Goal: Information Seeking & Learning: Learn about a topic

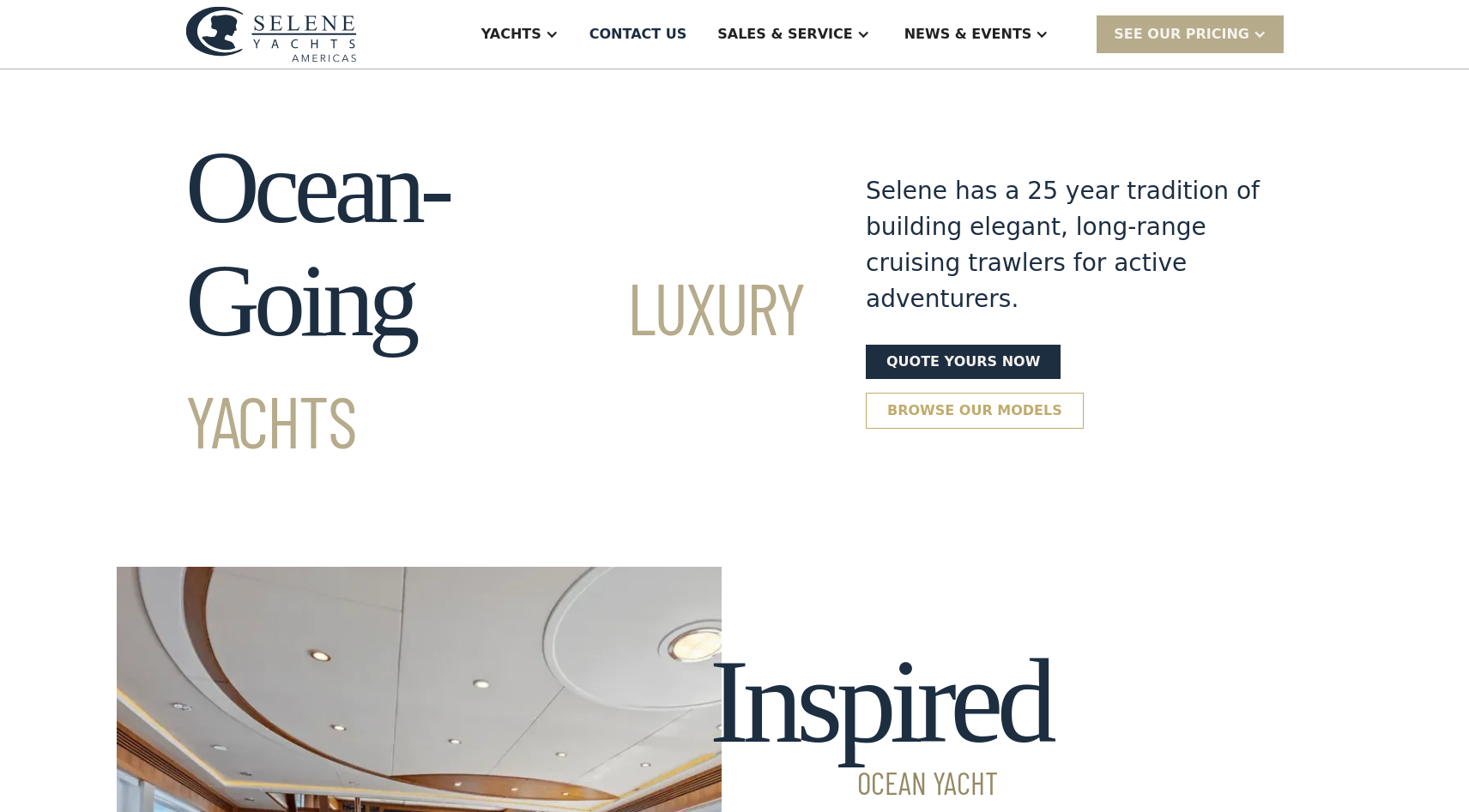
click at [905, 393] on link "Browse our models" at bounding box center [975, 411] width 218 height 36
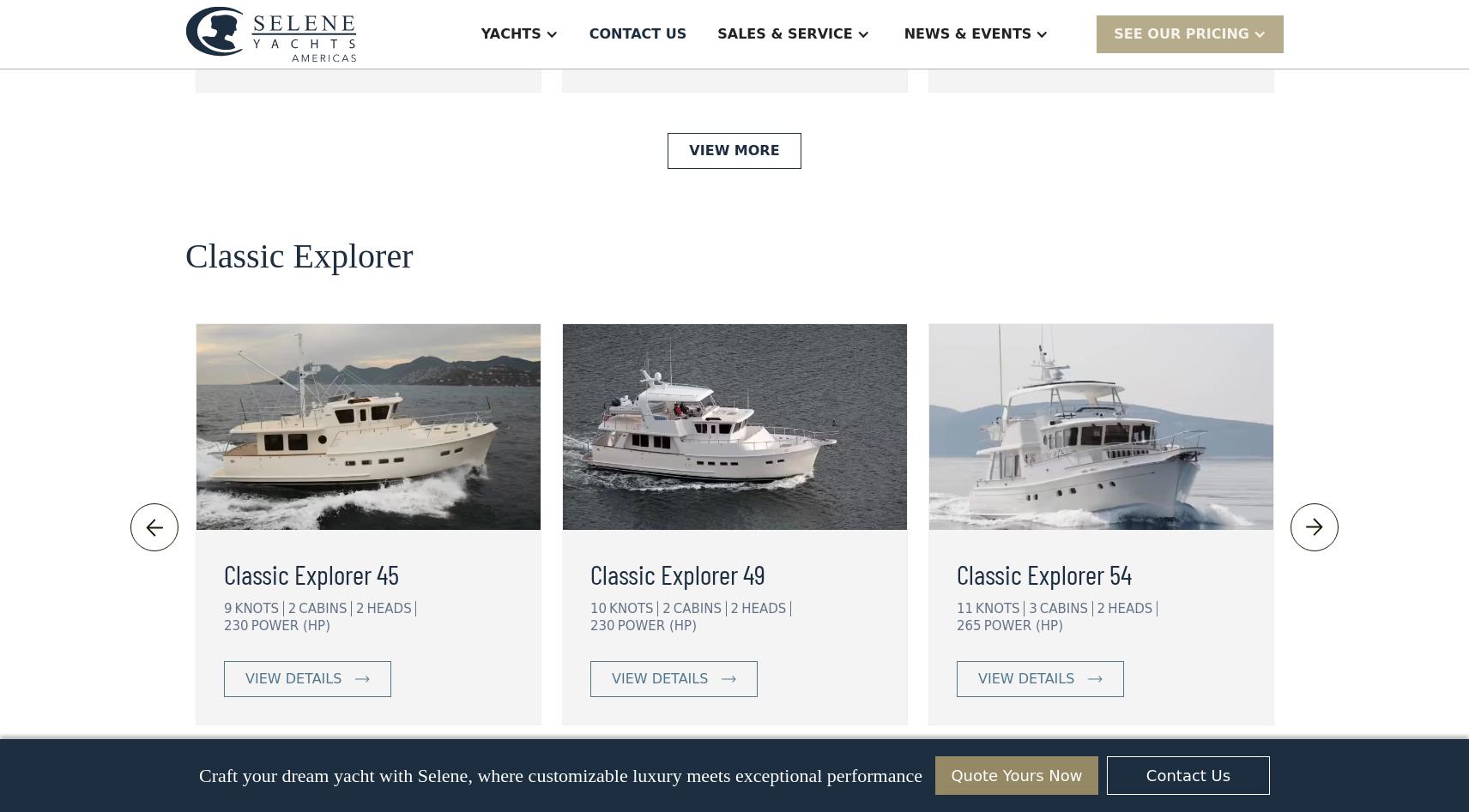
scroll to position [3598, 0]
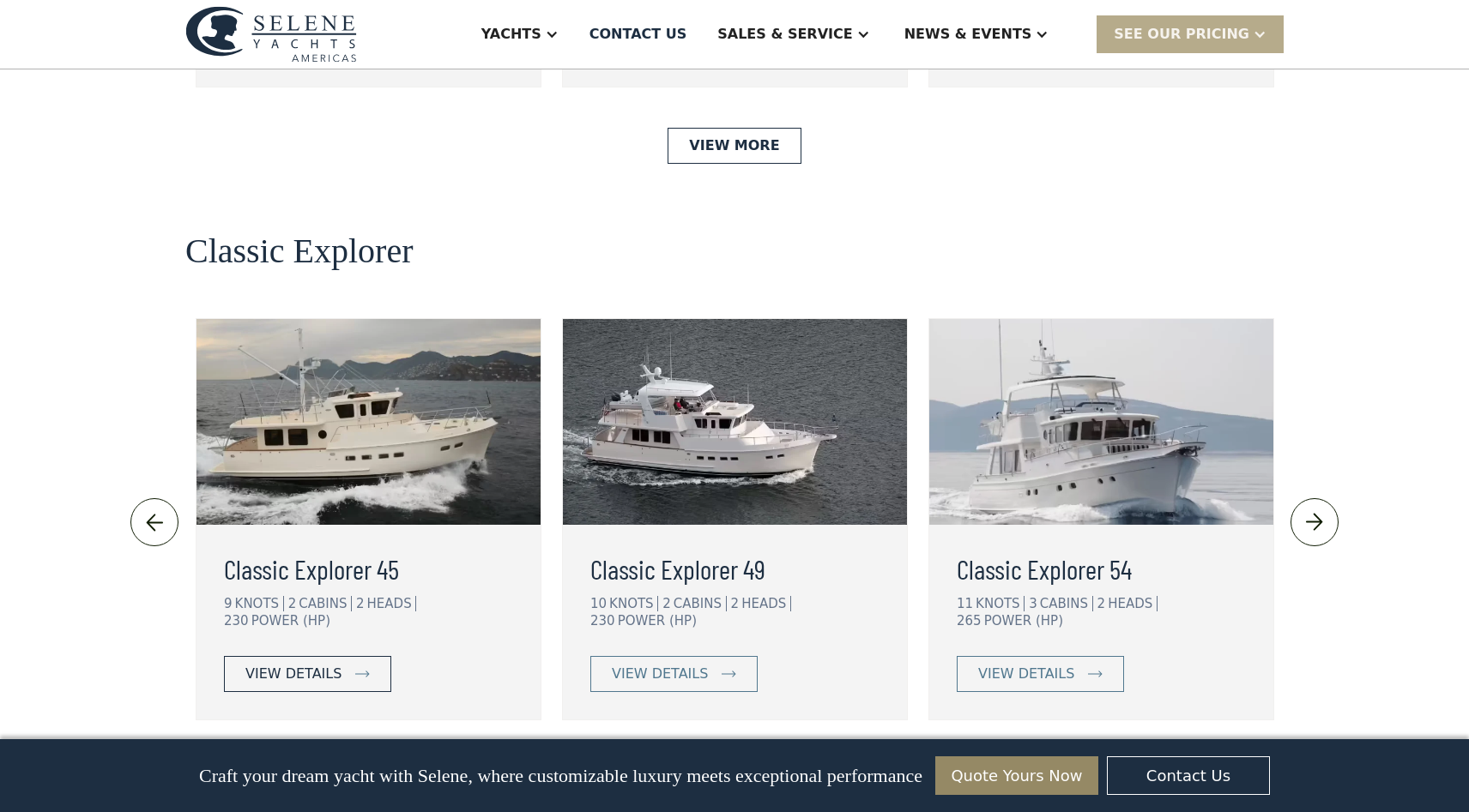
click at [300, 664] on div "view details" at bounding box center [294, 674] width 96 height 21
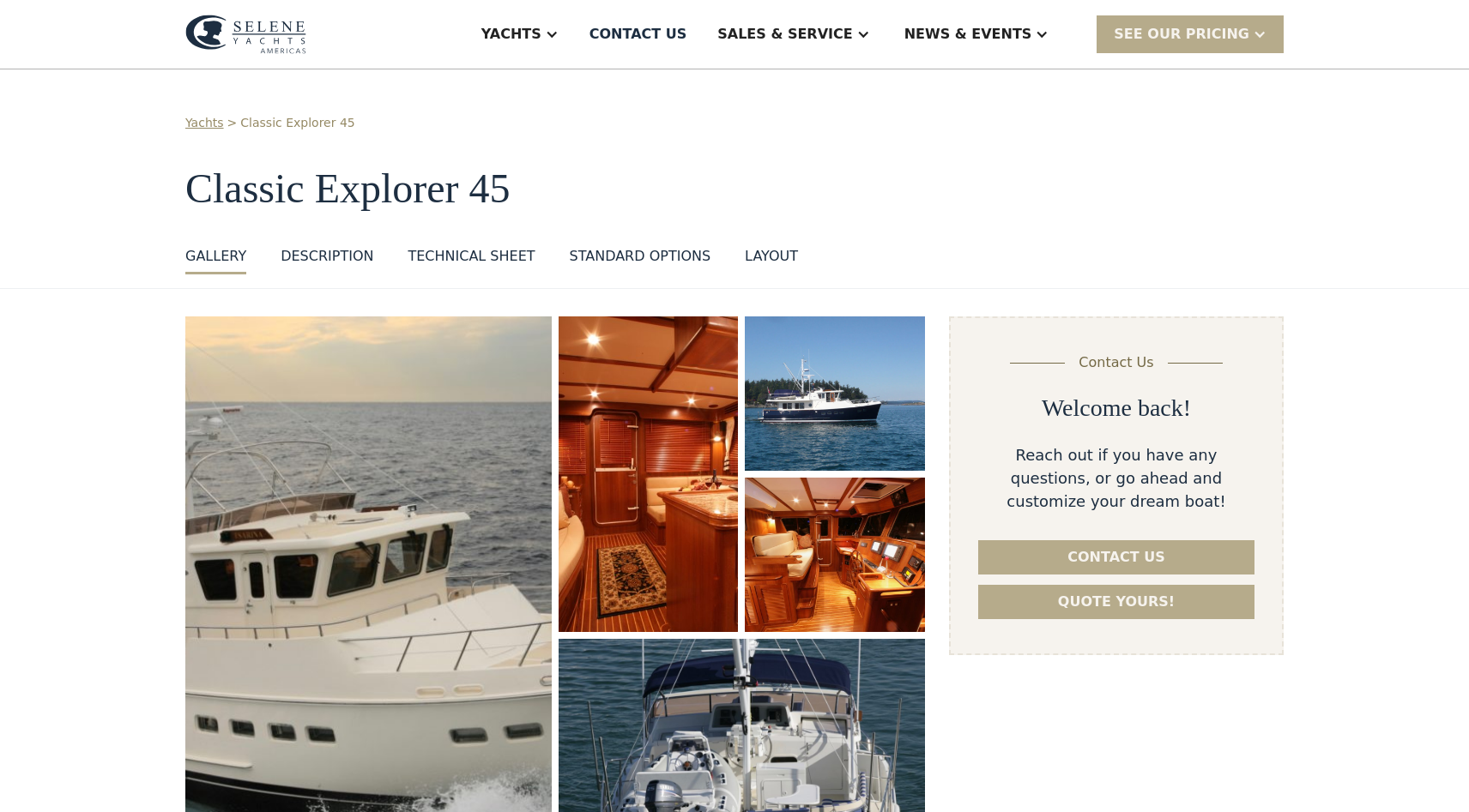
select select "**********"
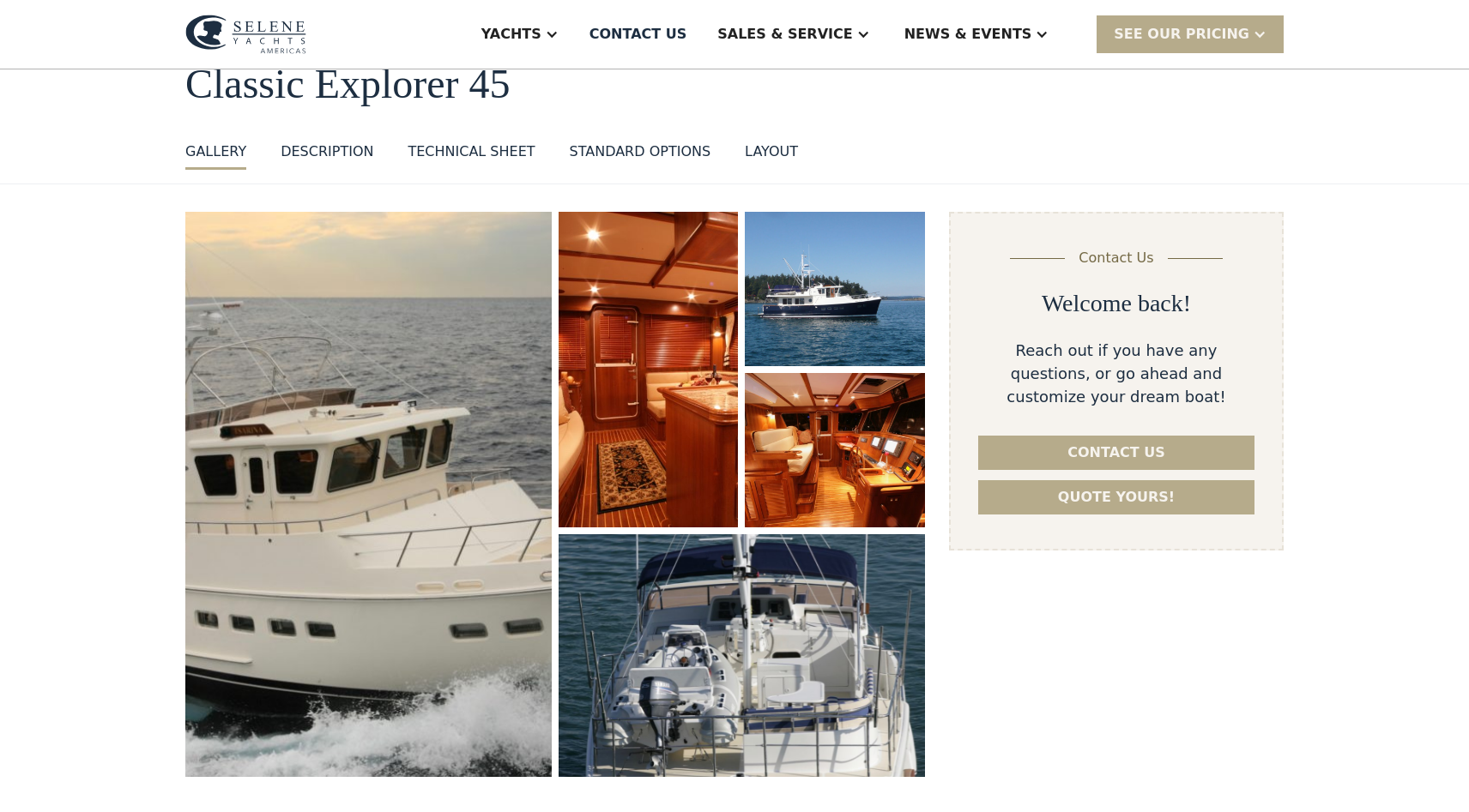
scroll to position [83, 0]
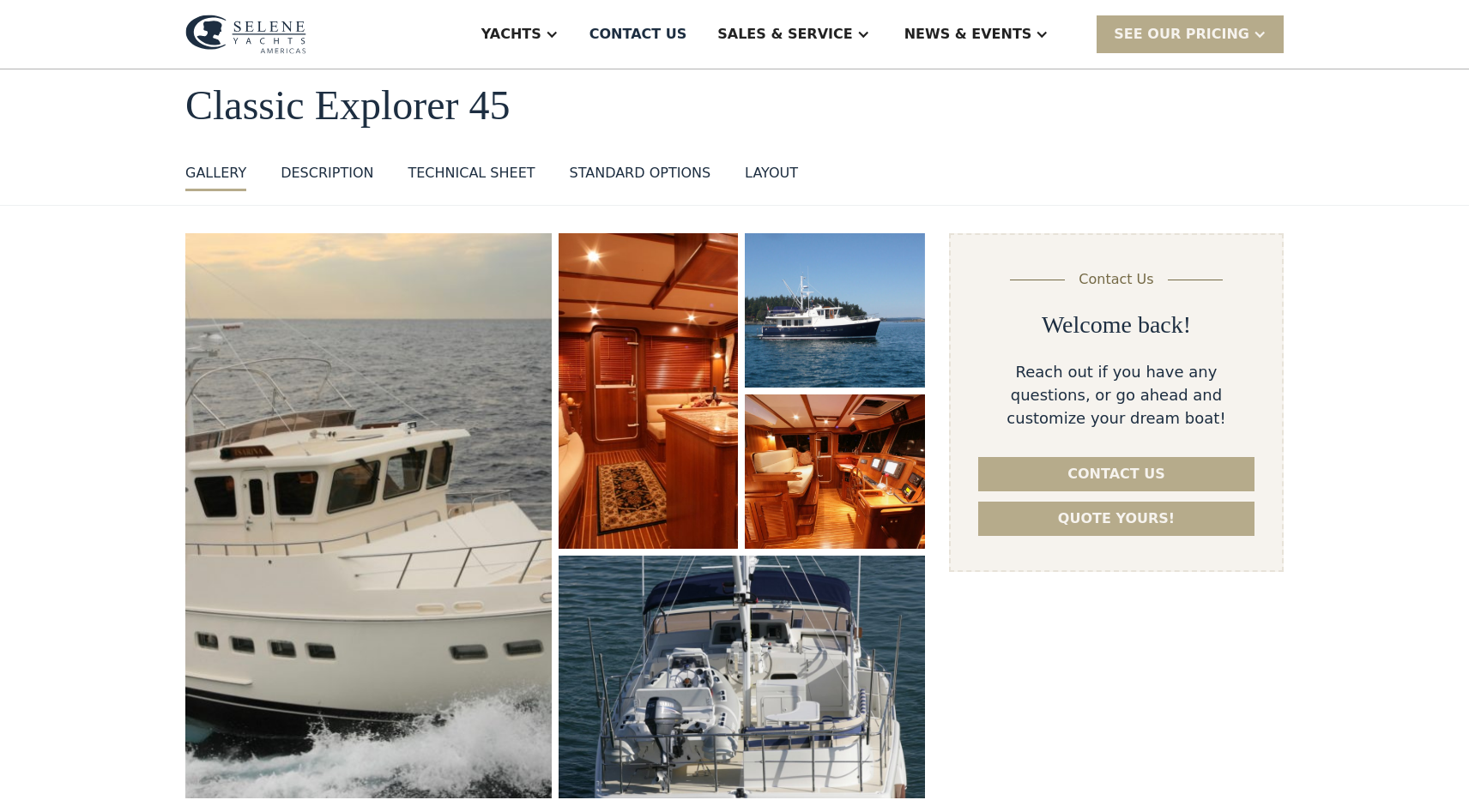
click at [757, 170] on div "layout" at bounding box center [771, 173] width 53 height 21
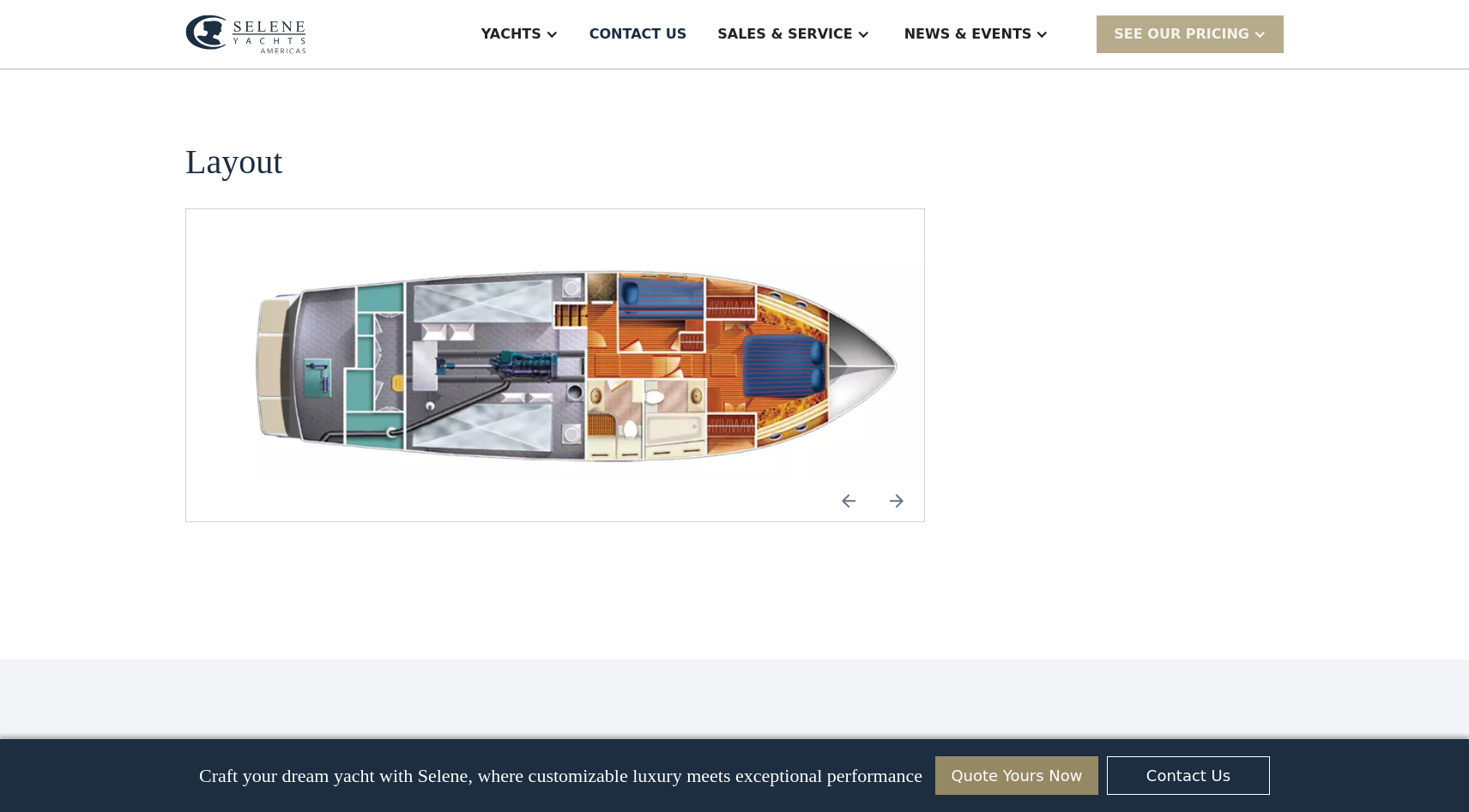
scroll to position [2402, 0]
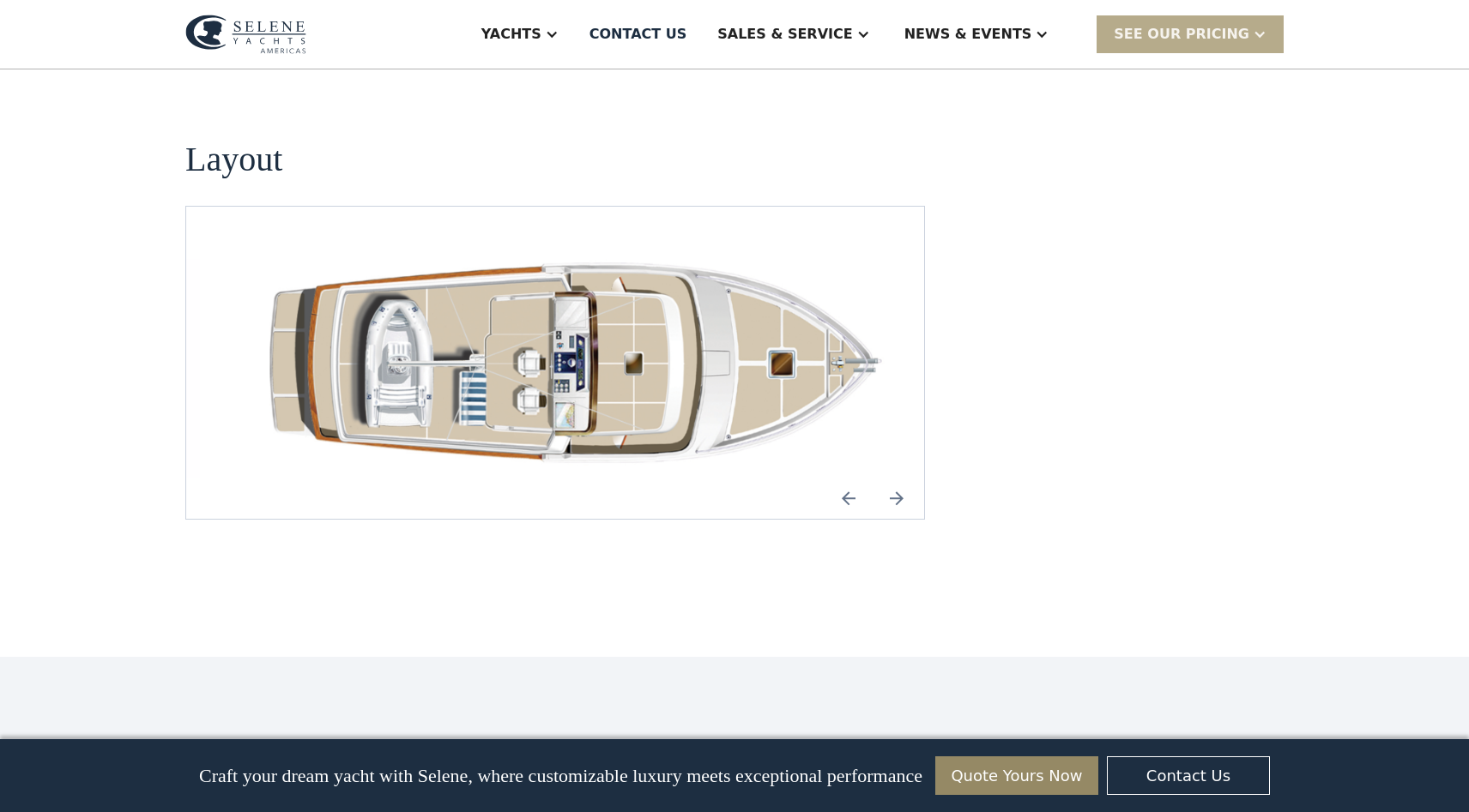
click at [902, 478] on img "Next slide" at bounding box center [897, 499] width 41 height 41
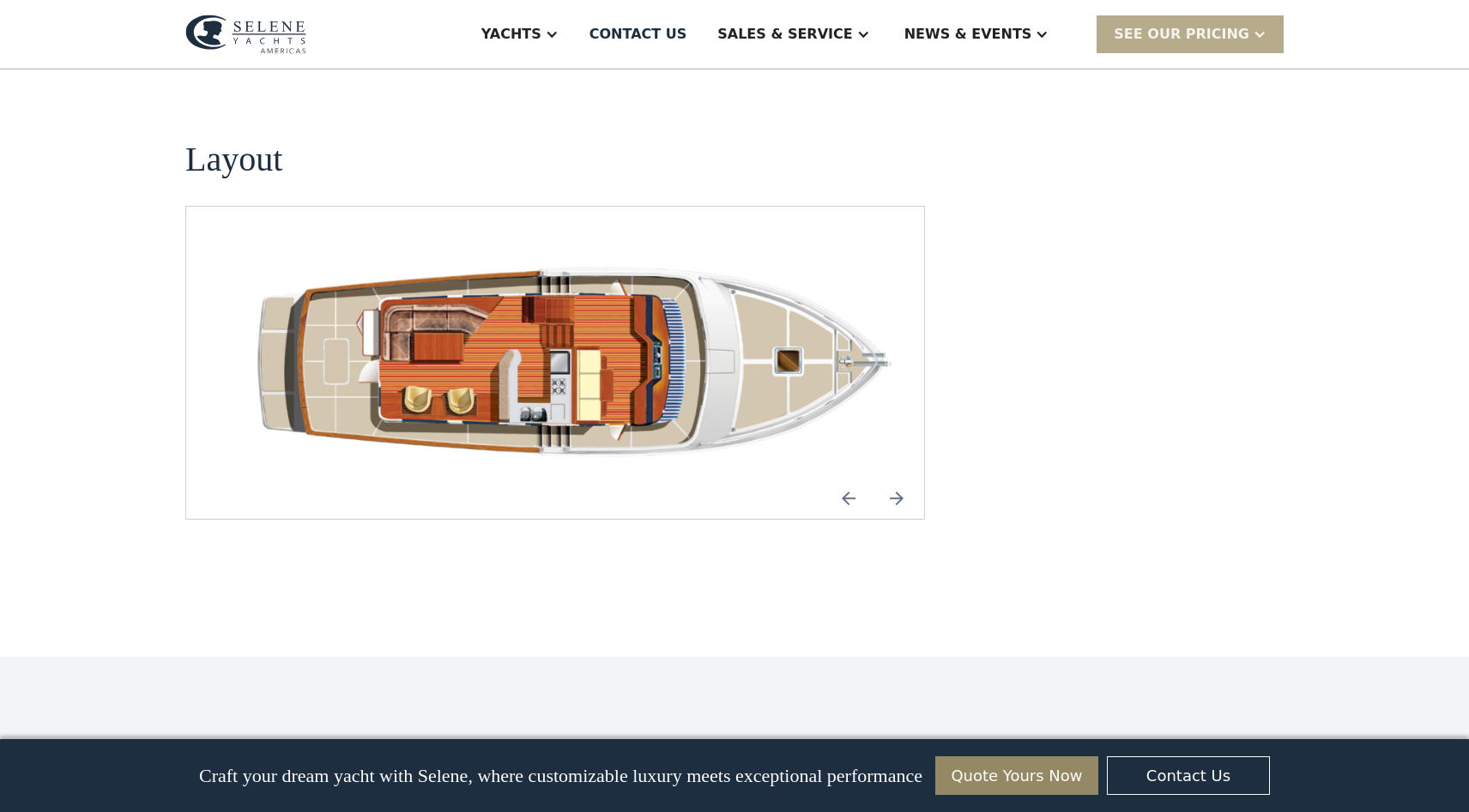
click at [901, 478] on img "Next slide" at bounding box center [897, 499] width 41 height 41
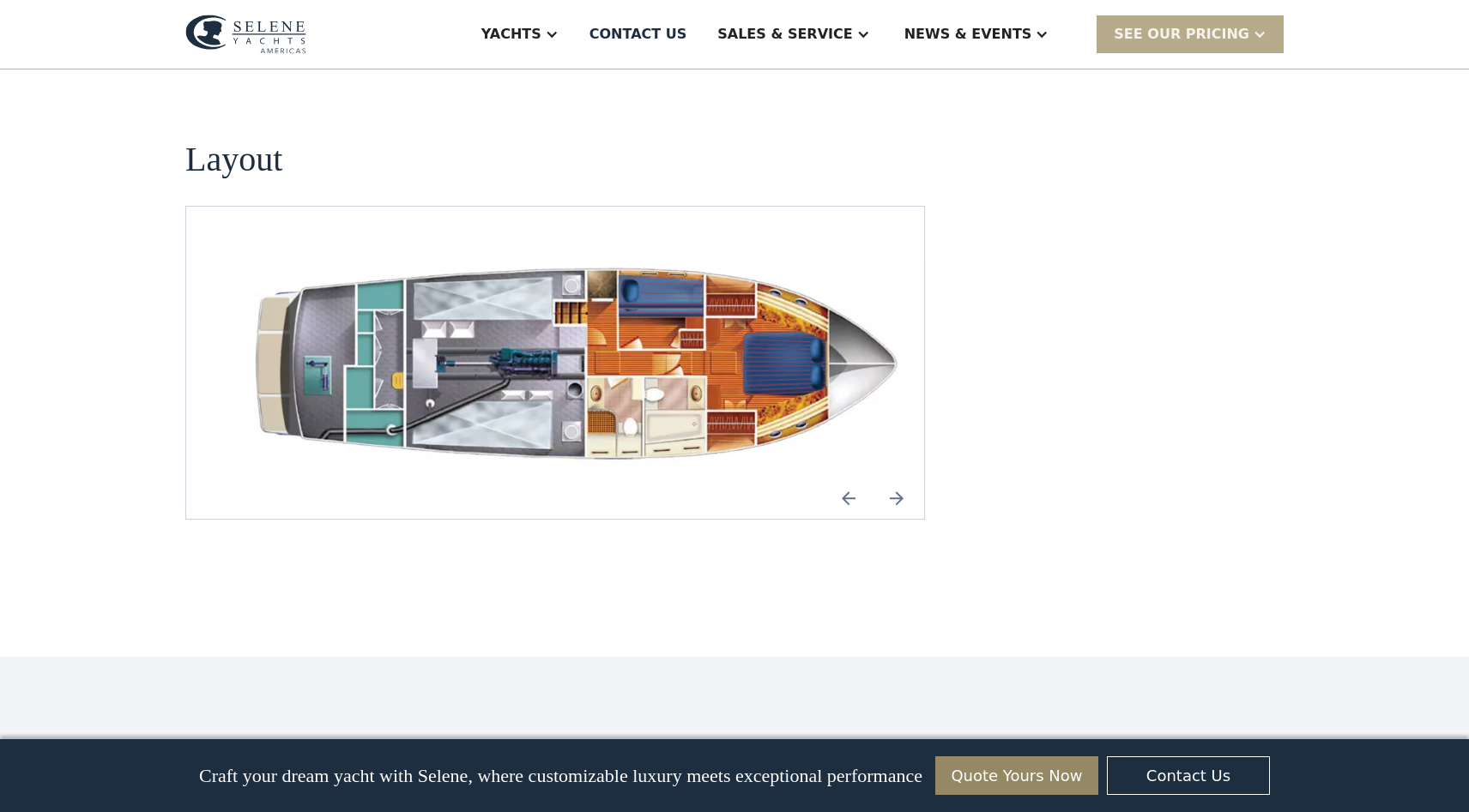
click at [901, 478] on img "Next slide" at bounding box center [897, 499] width 41 height 41
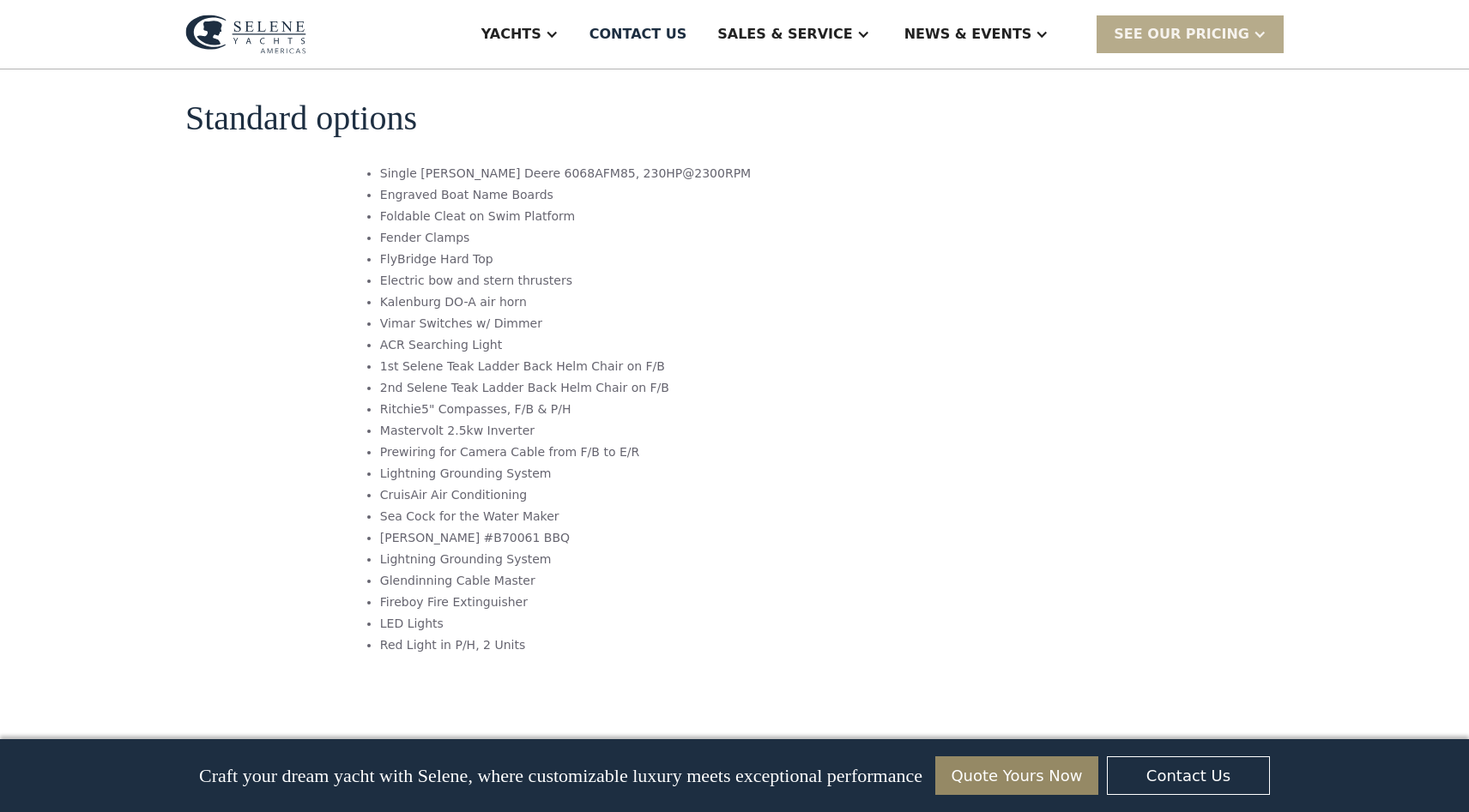
scroll to position [1684, 0]
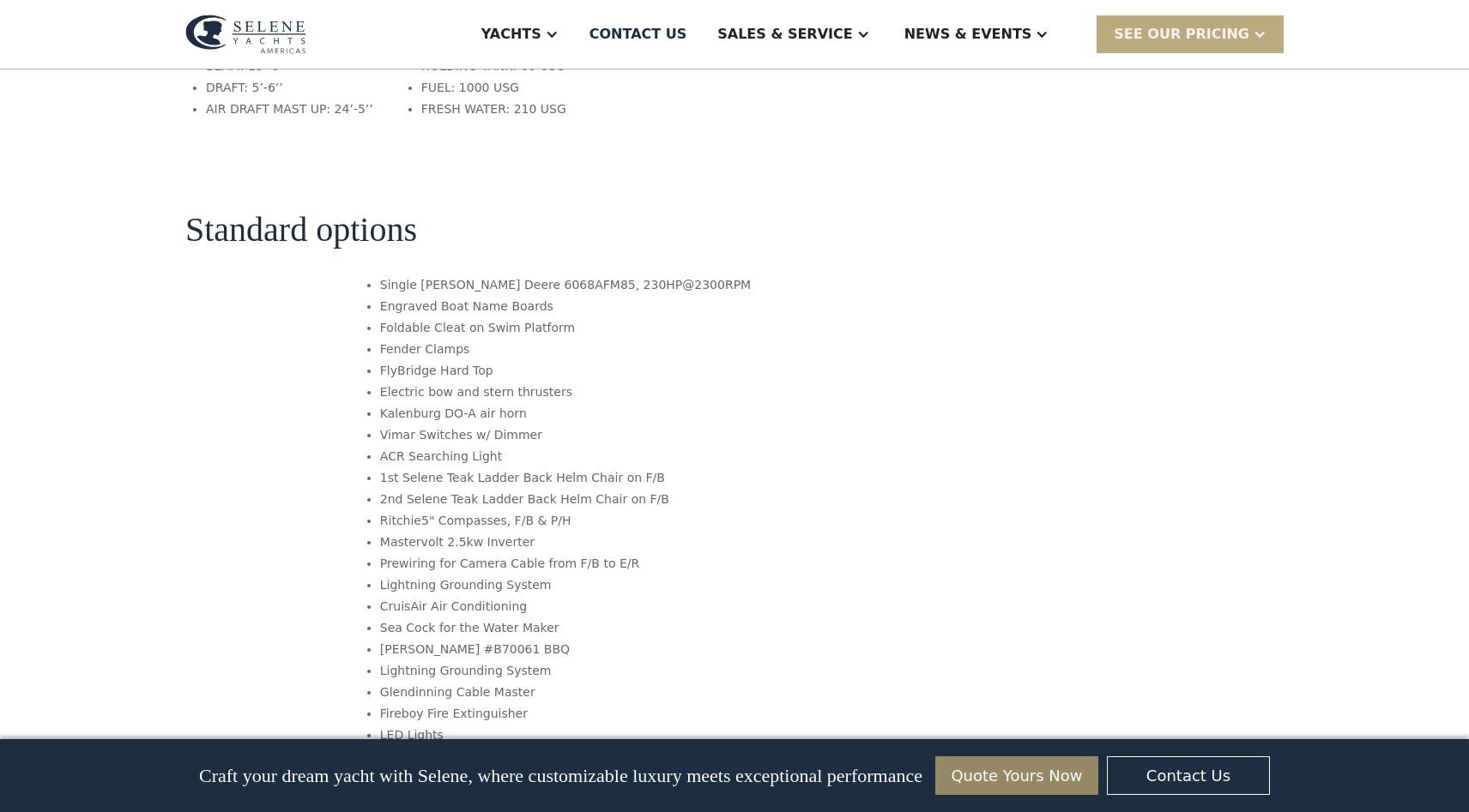
click at [1256, 31] on div at bounding box center [1260, 34] width 14 height 14
click at [1203, 106] on link "Already have a passcode" at bounding box center [1212, 110] width 231 height 38
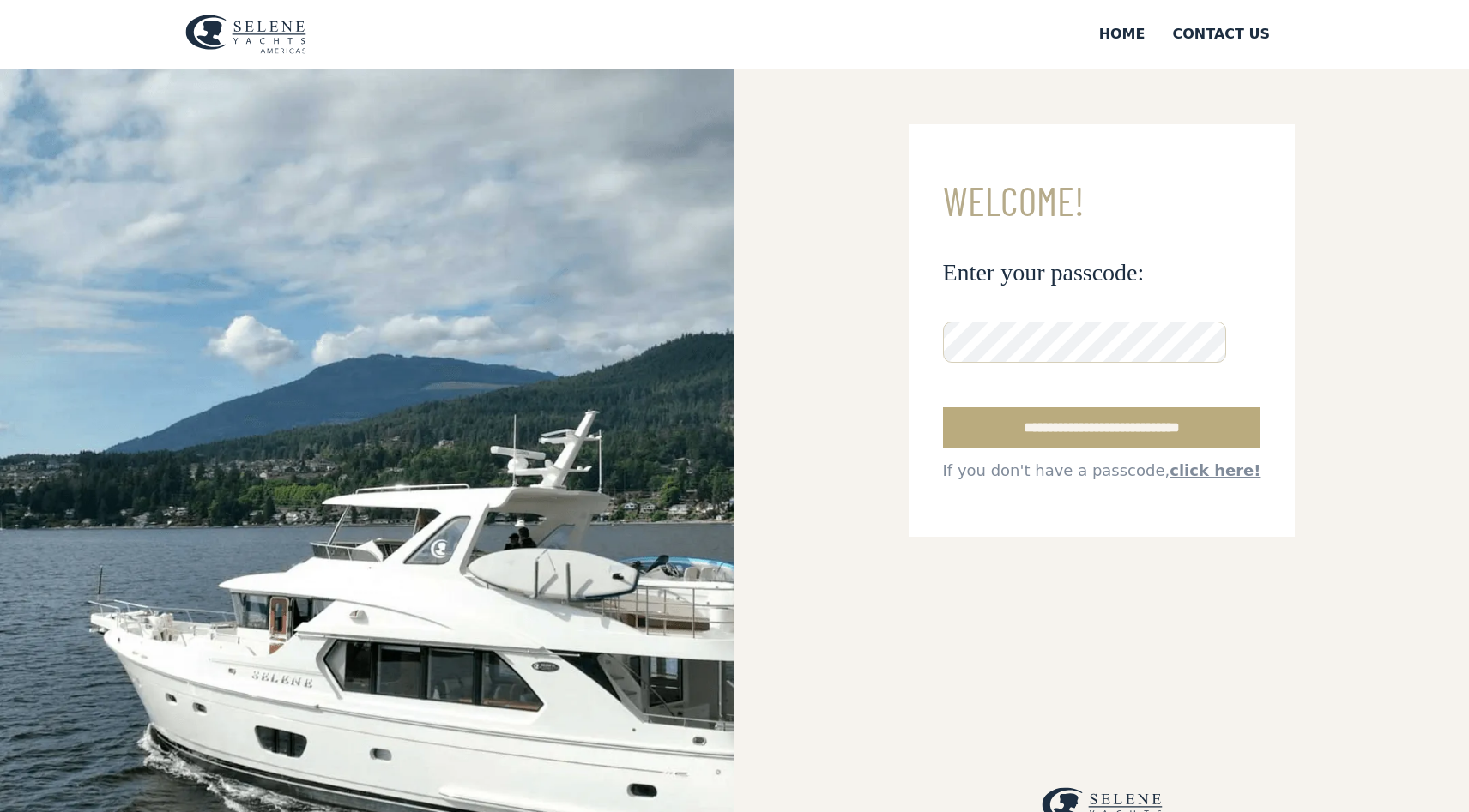
click at [1051, 429] on input "**********" at bounding box center [1101, 429] width 318 height 41
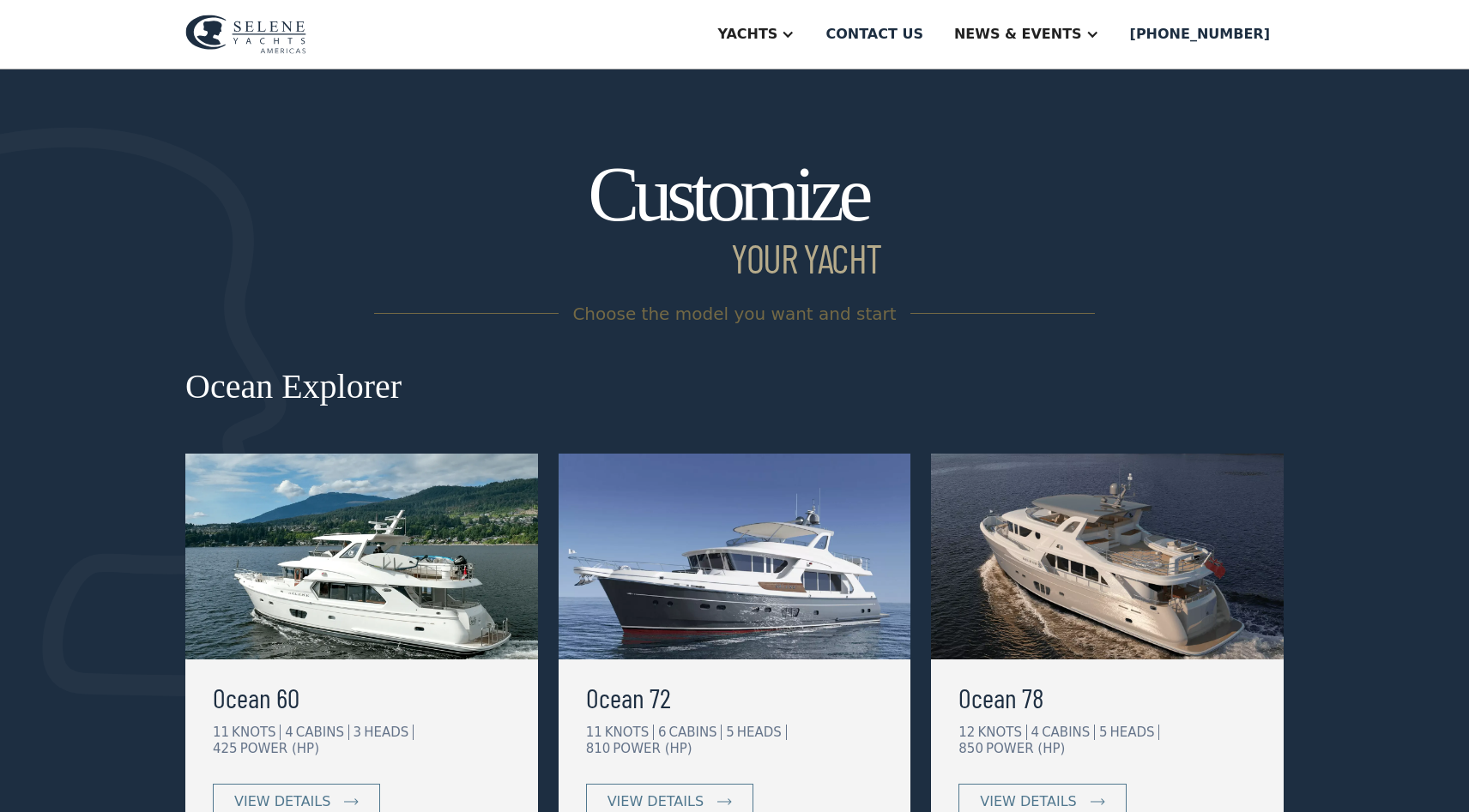
click at [253, 25] on img at bounding box center [246, 35] width 121 height 39
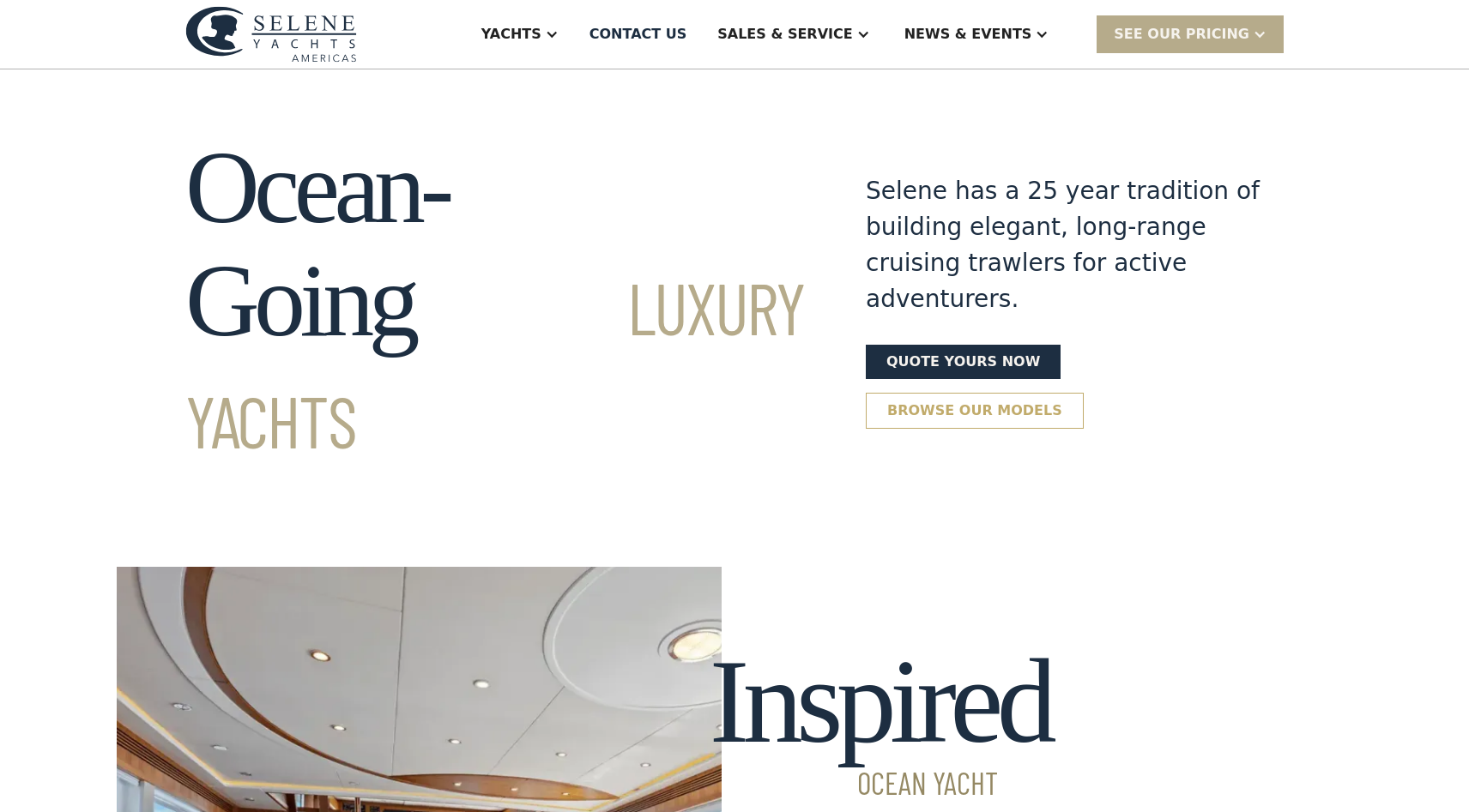
click at [924, 393] on link "Browse our models" at bounding box center [975, 411] width 218 height 36
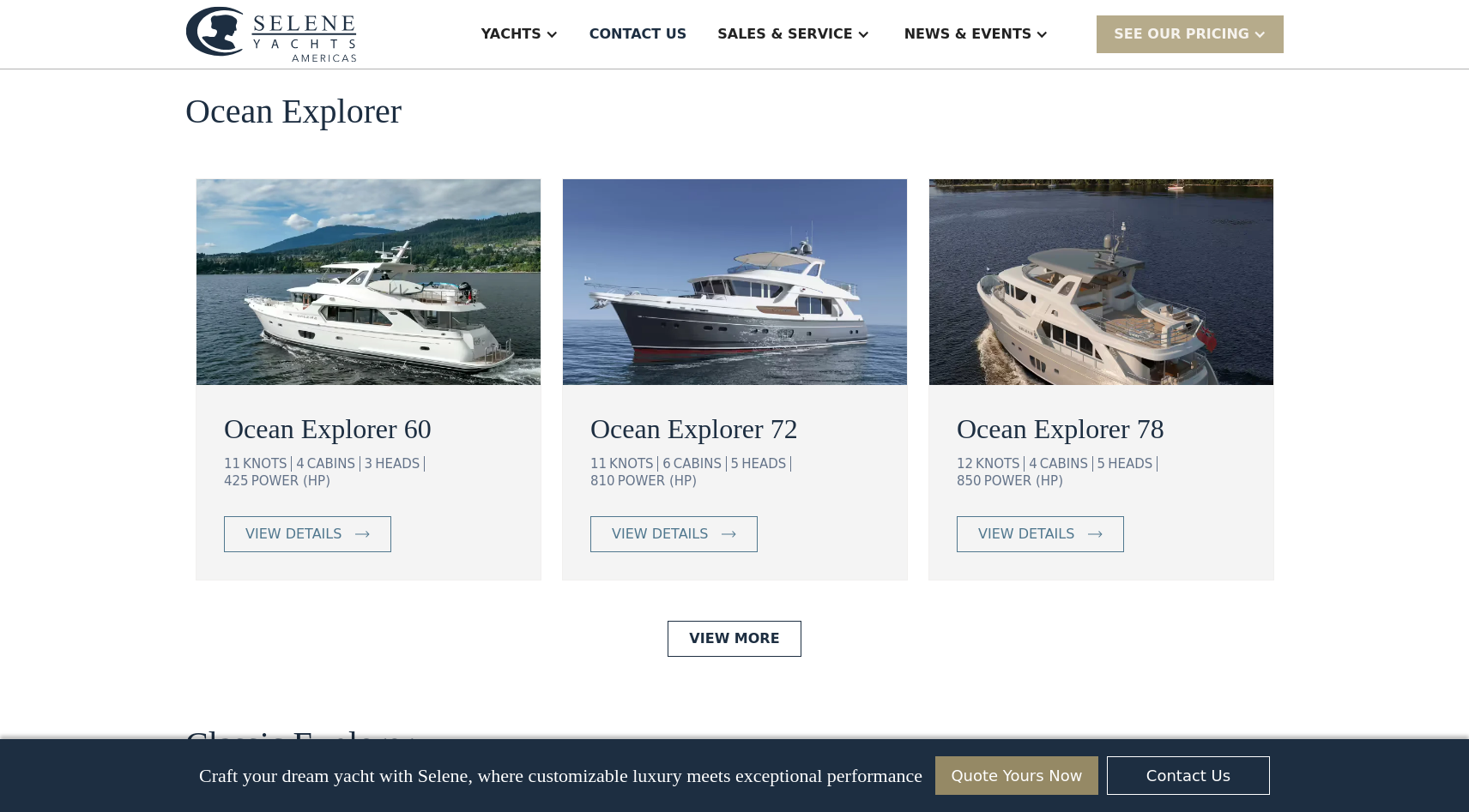
scroll to position [3538, 0]
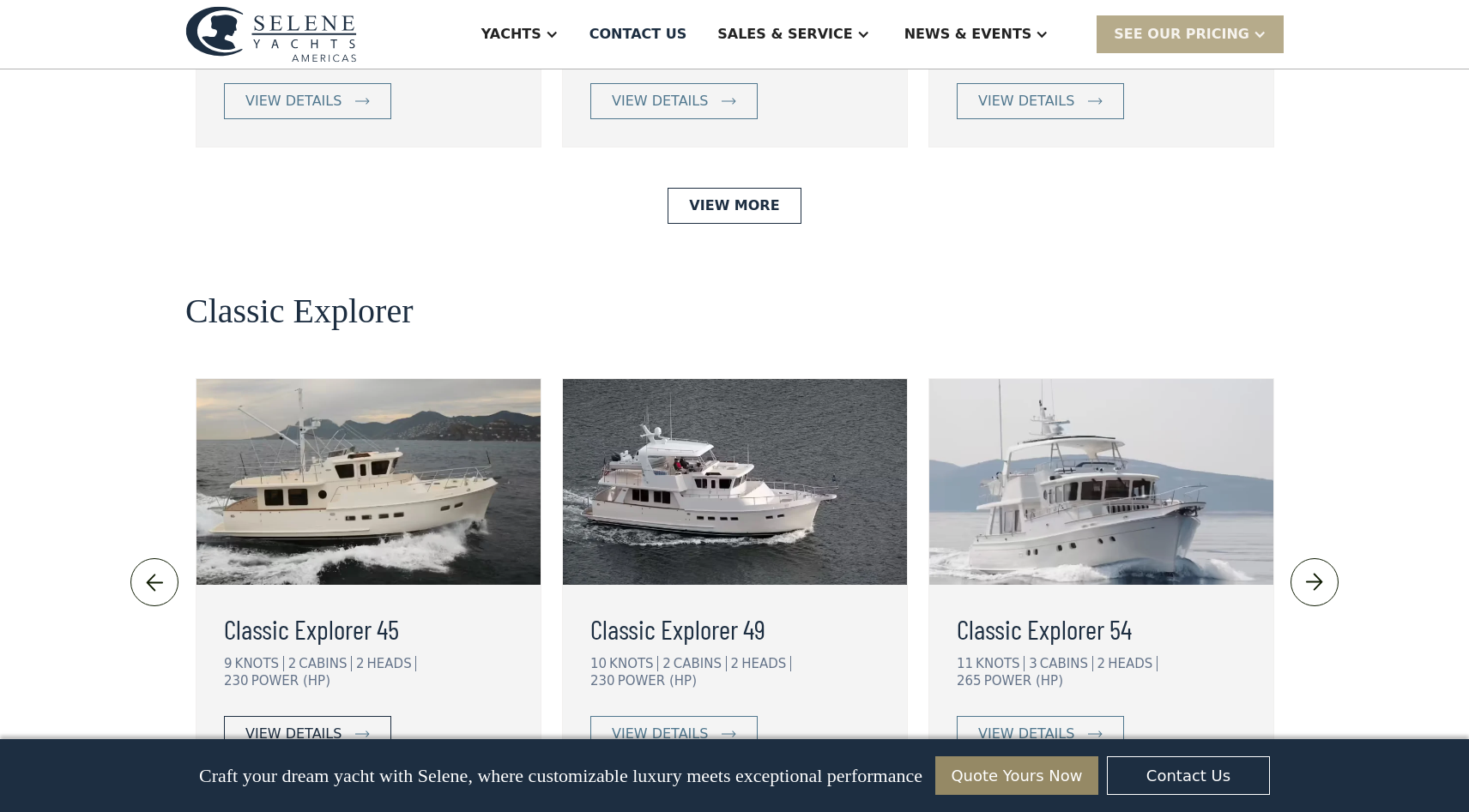
click at [295, 724] on div "view details" at bounding box center [294, 734] width 96 height 21
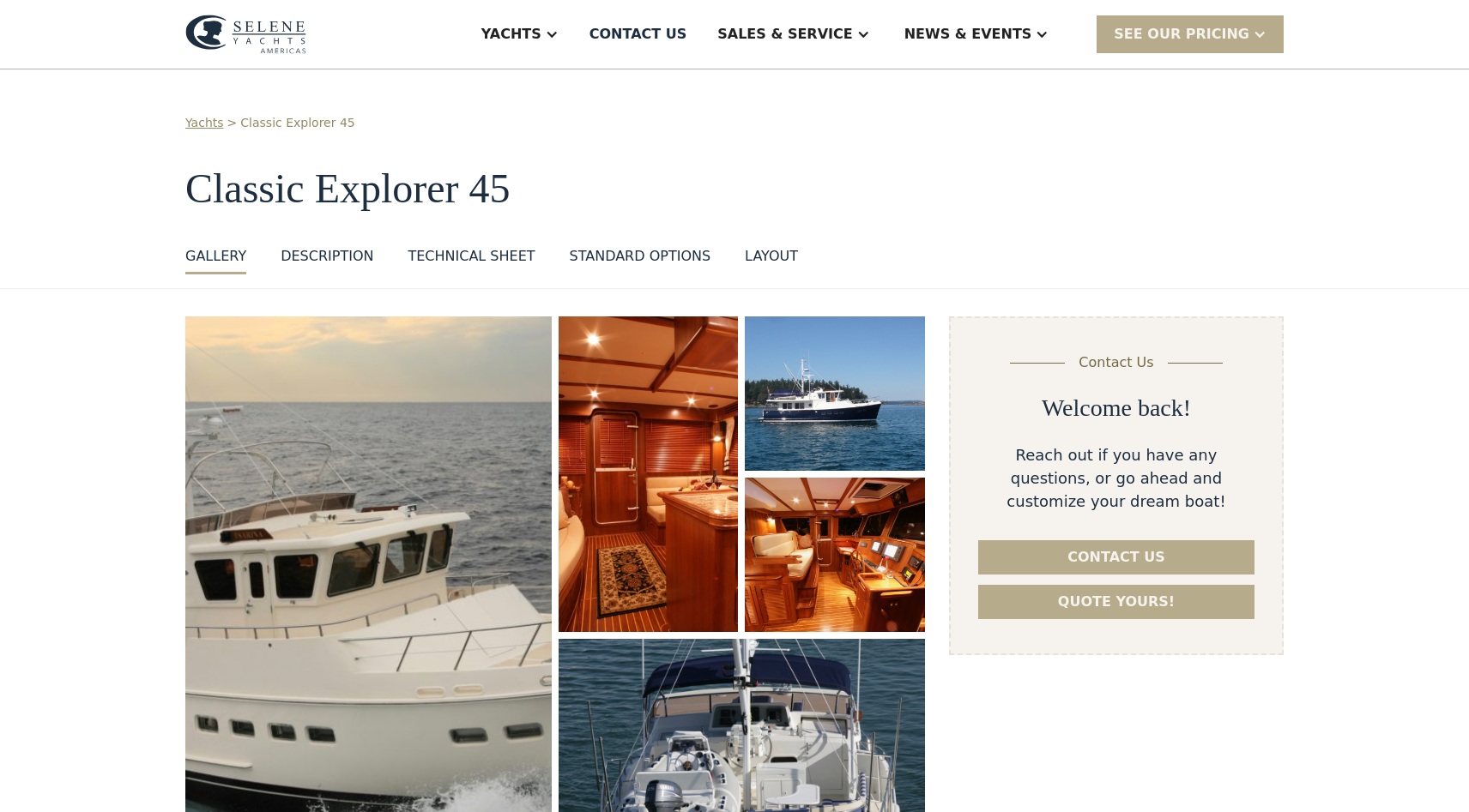
select select "**********"
click at [1078, 609] on link "Quote yours!" at bounding box center [1116, 602] width 277 height 35
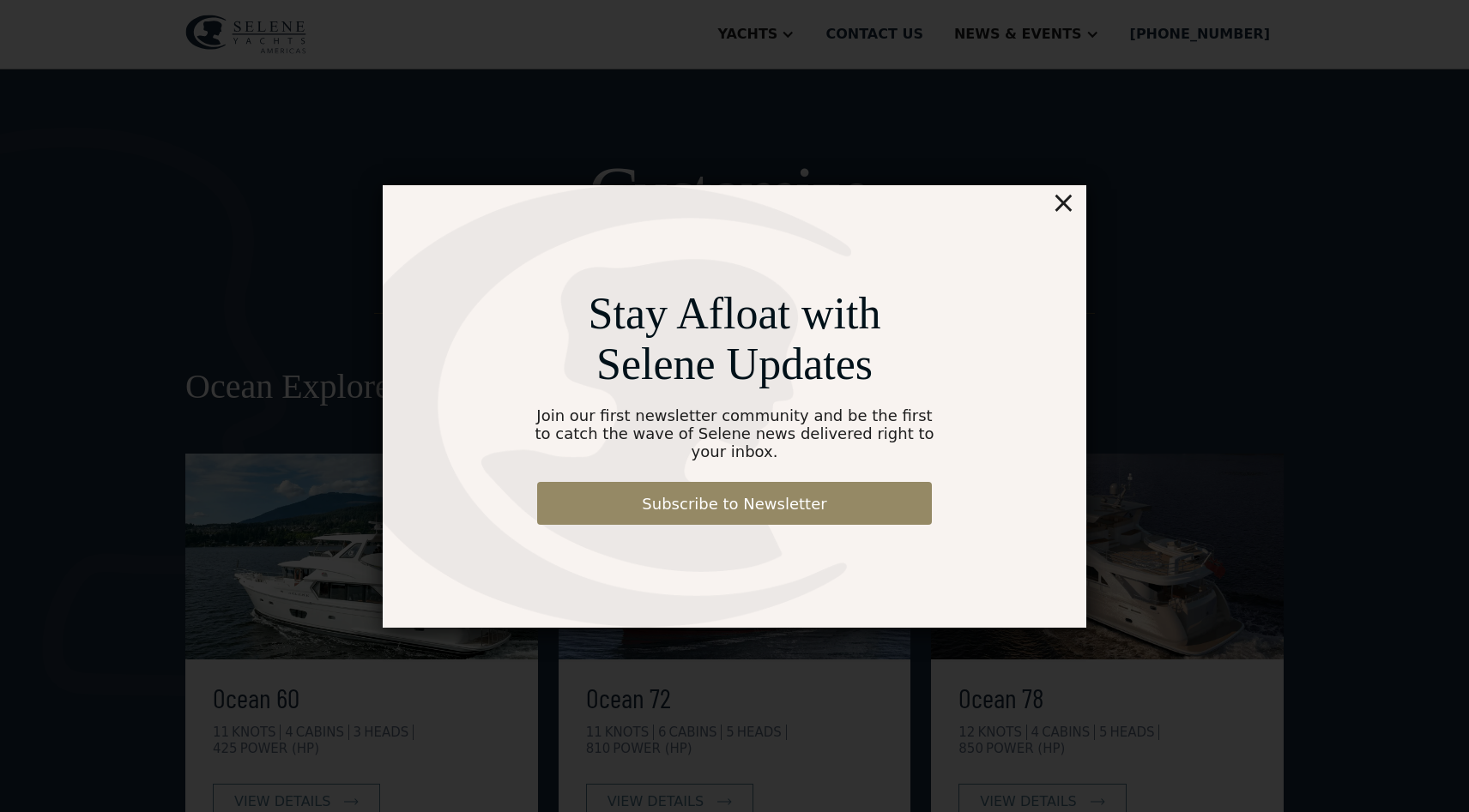
click at [840, 35] on div "Stay Afloat with Selene Updates Join our first newsletter community and be the …" at bounding box center [735, 406] width 1323 height 898
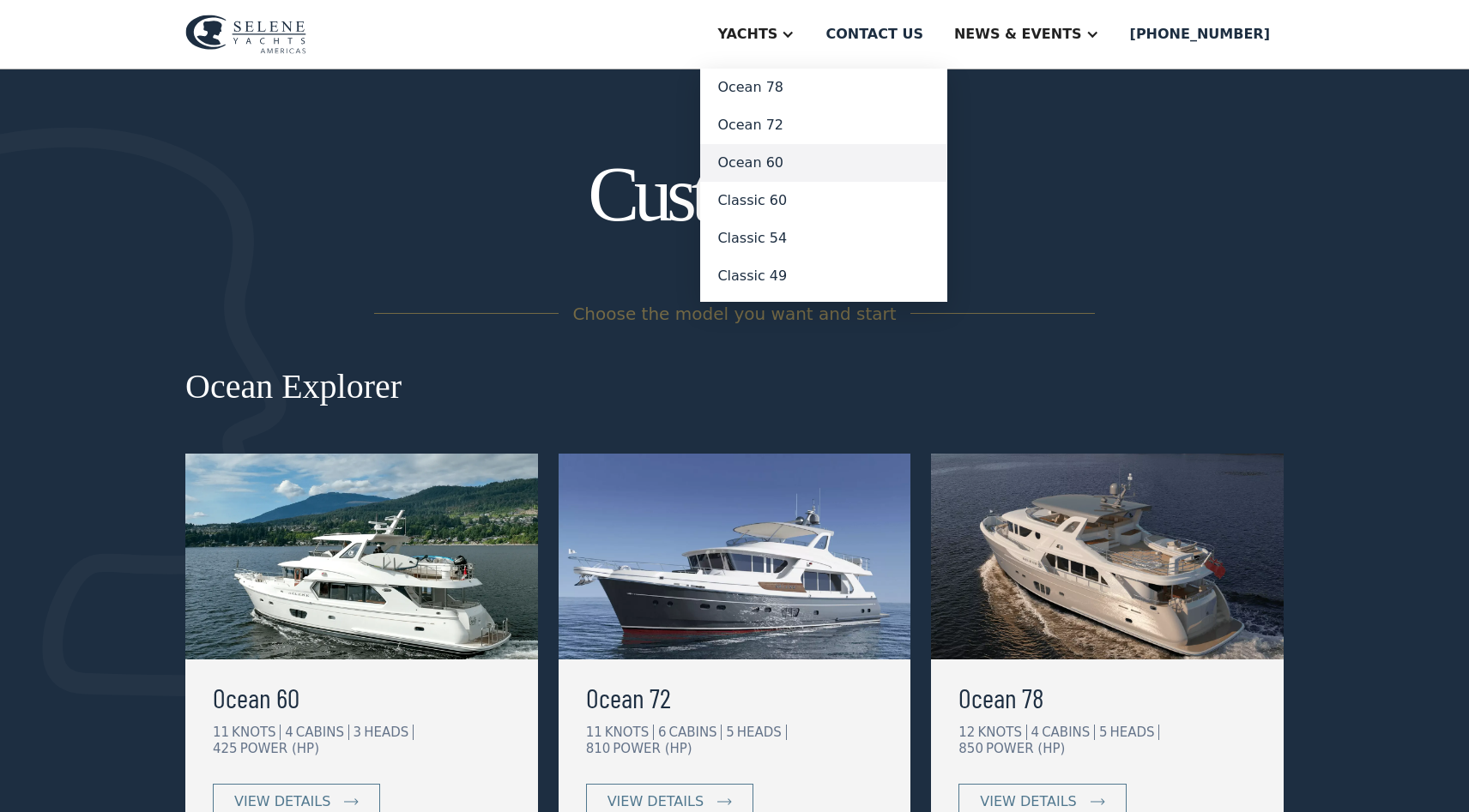
click at [828, 161] on link "Ocean 60" at bounding box center [824, 163] width 247 height 38
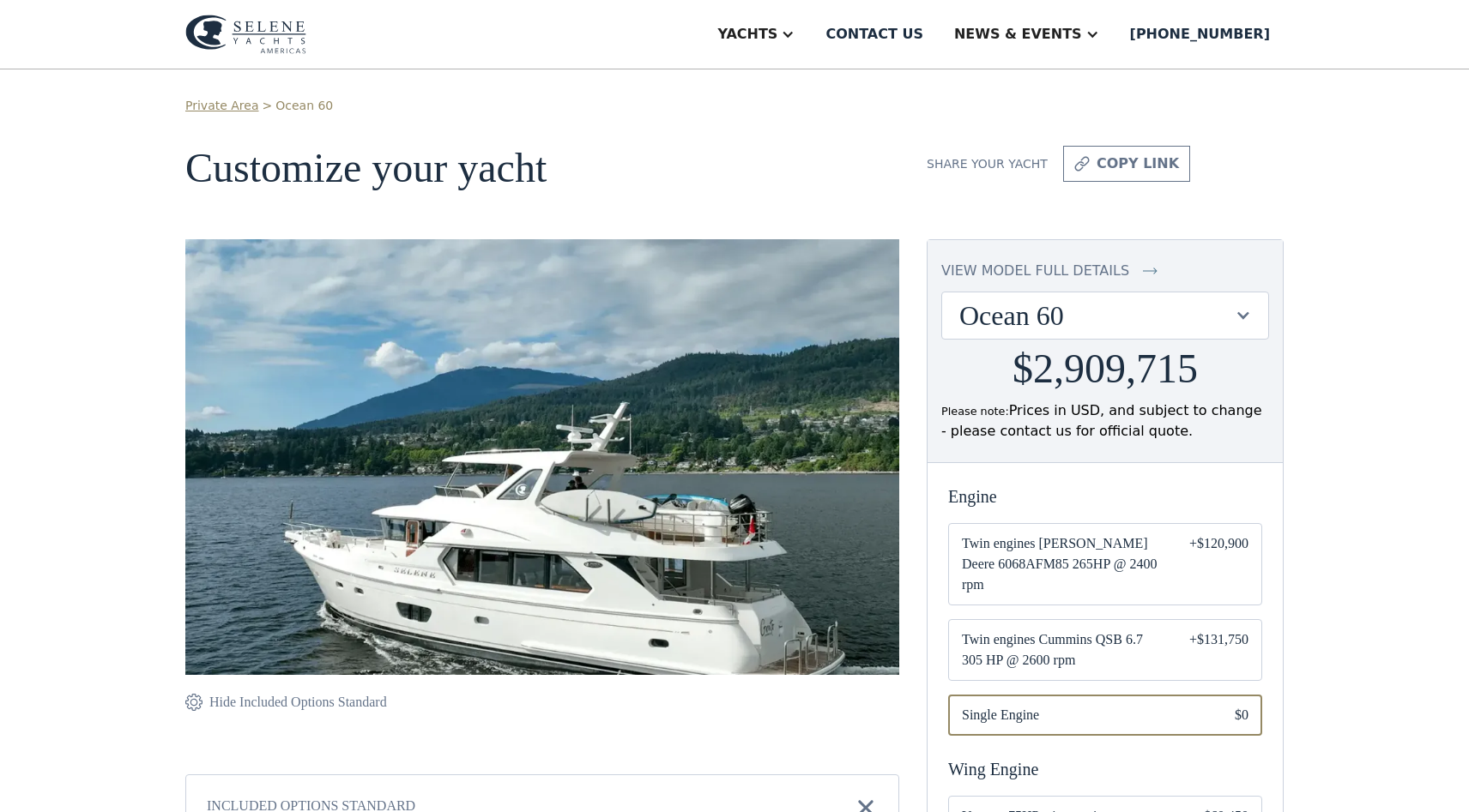
click at [1245, 314] on div at bounding box center [1243, 315] width 16 height 16
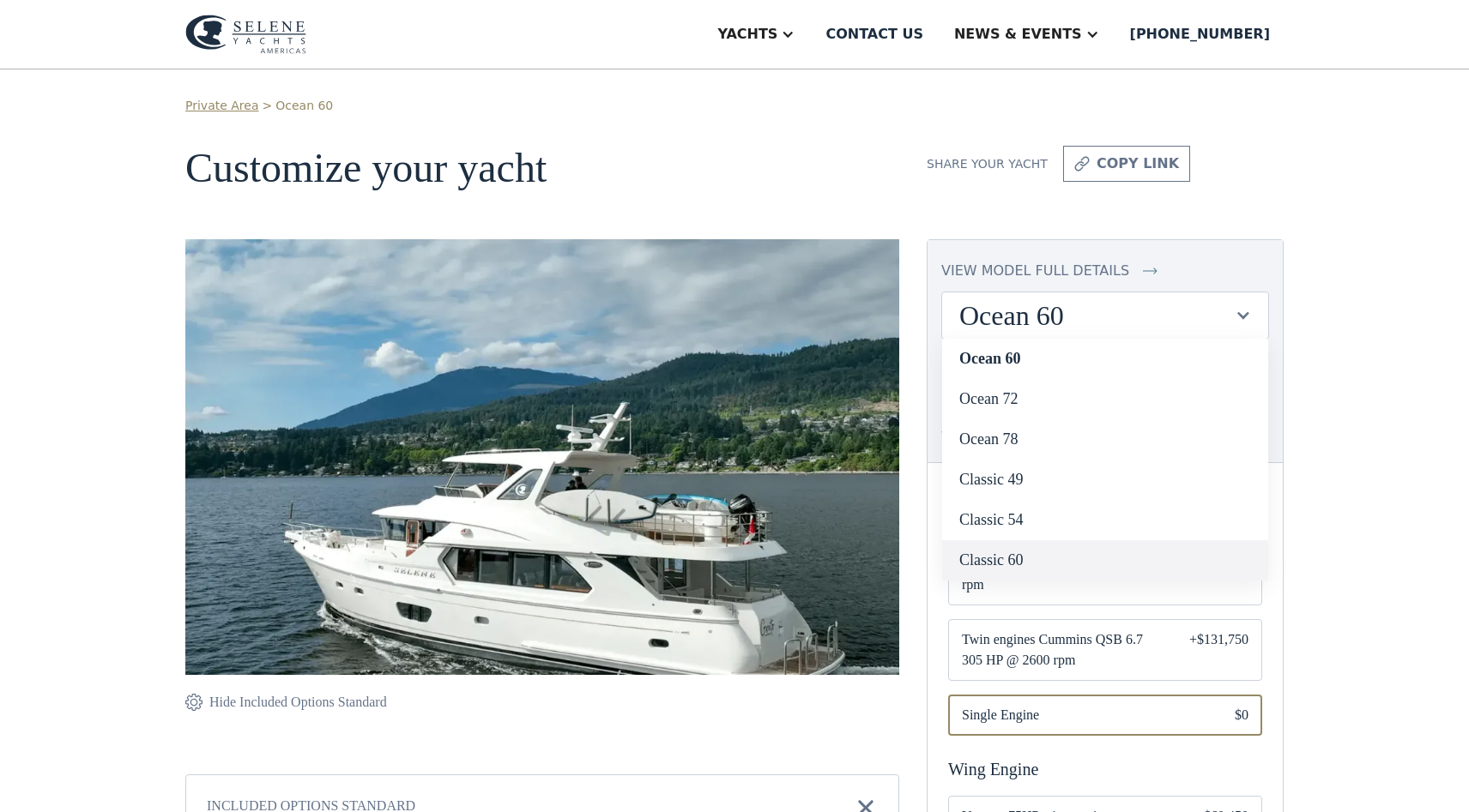
click at [997, 559] on link "Classic 60" at bounding box center [1106, 560] width 326 height 40
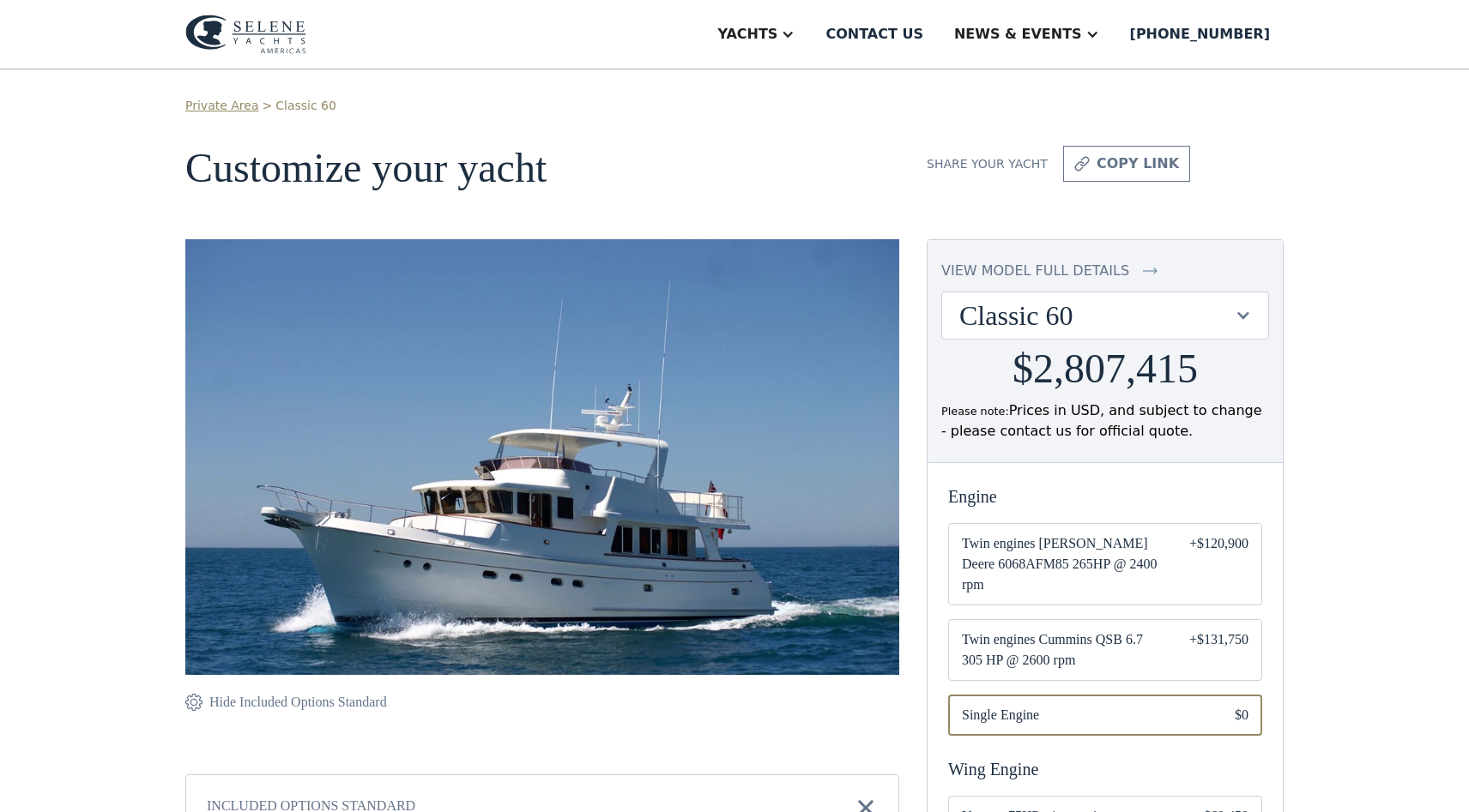
click at [1244, 312] on div at bounding box center [1243, 315] width 16 height 16
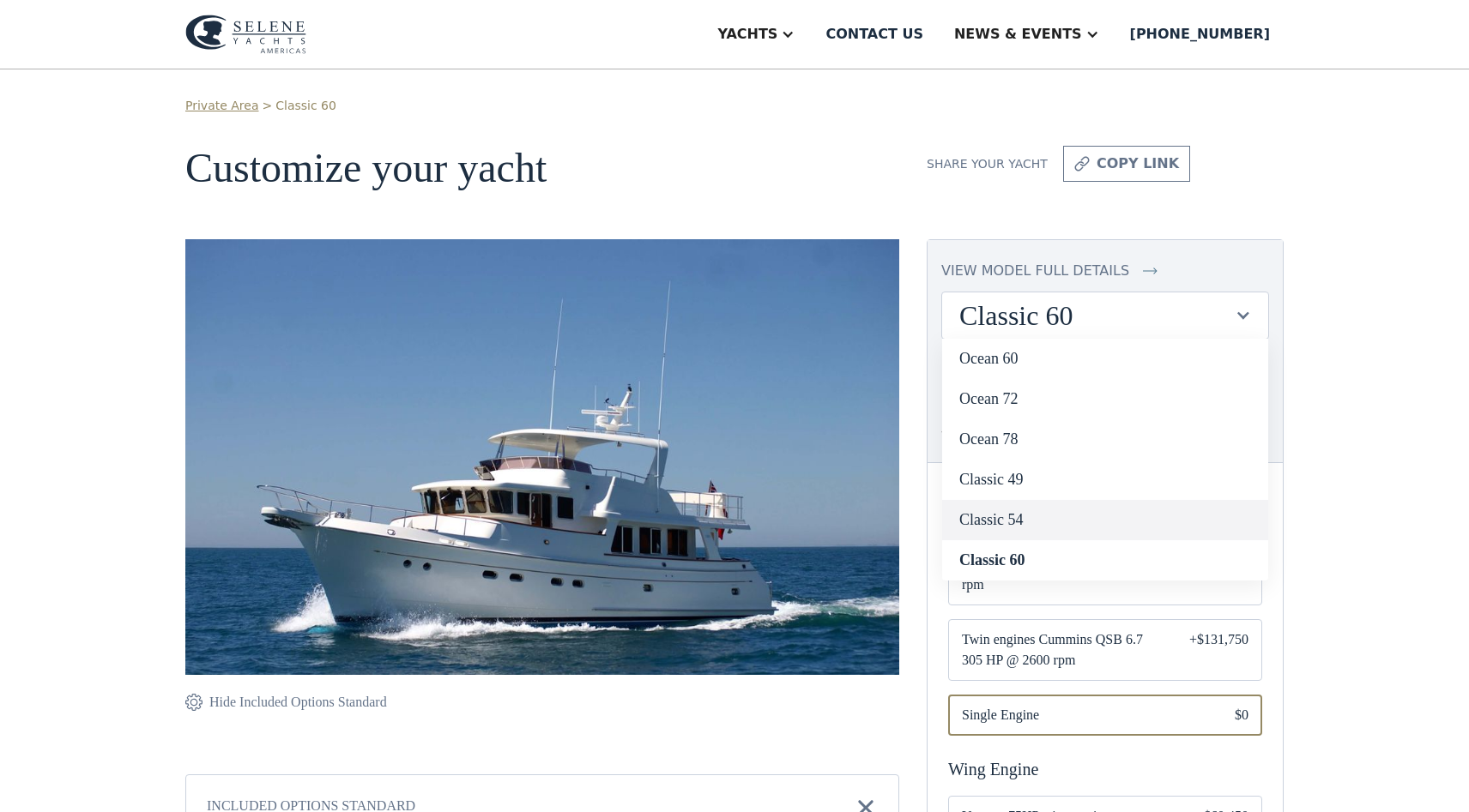
click at [1016, 515] on link "Classic 54" at bounding box center [1106, 519] width 326 height 40
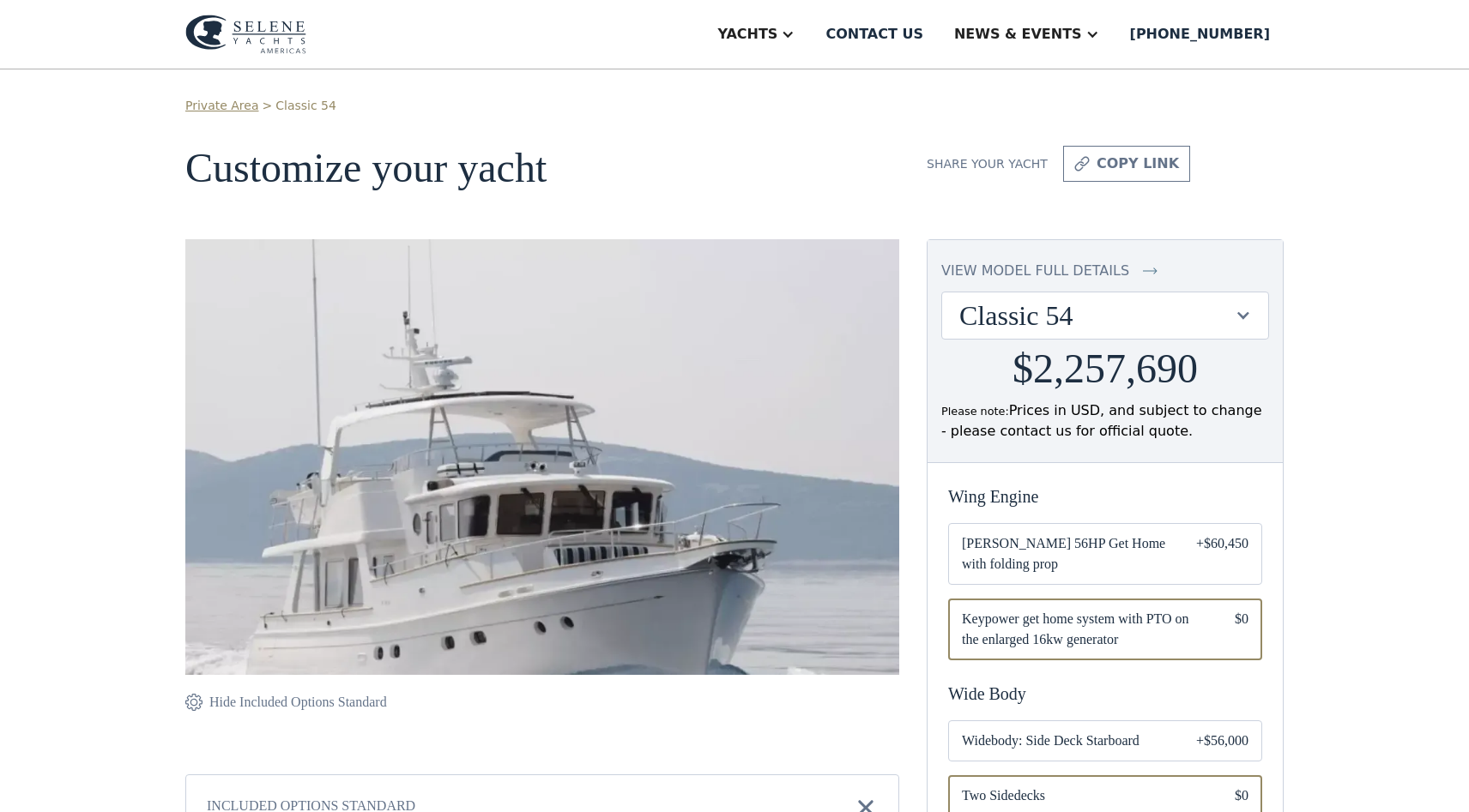
click at [1259, 312] on div "Classic 54" at bounding box center [1106, 315] width 326 height 46
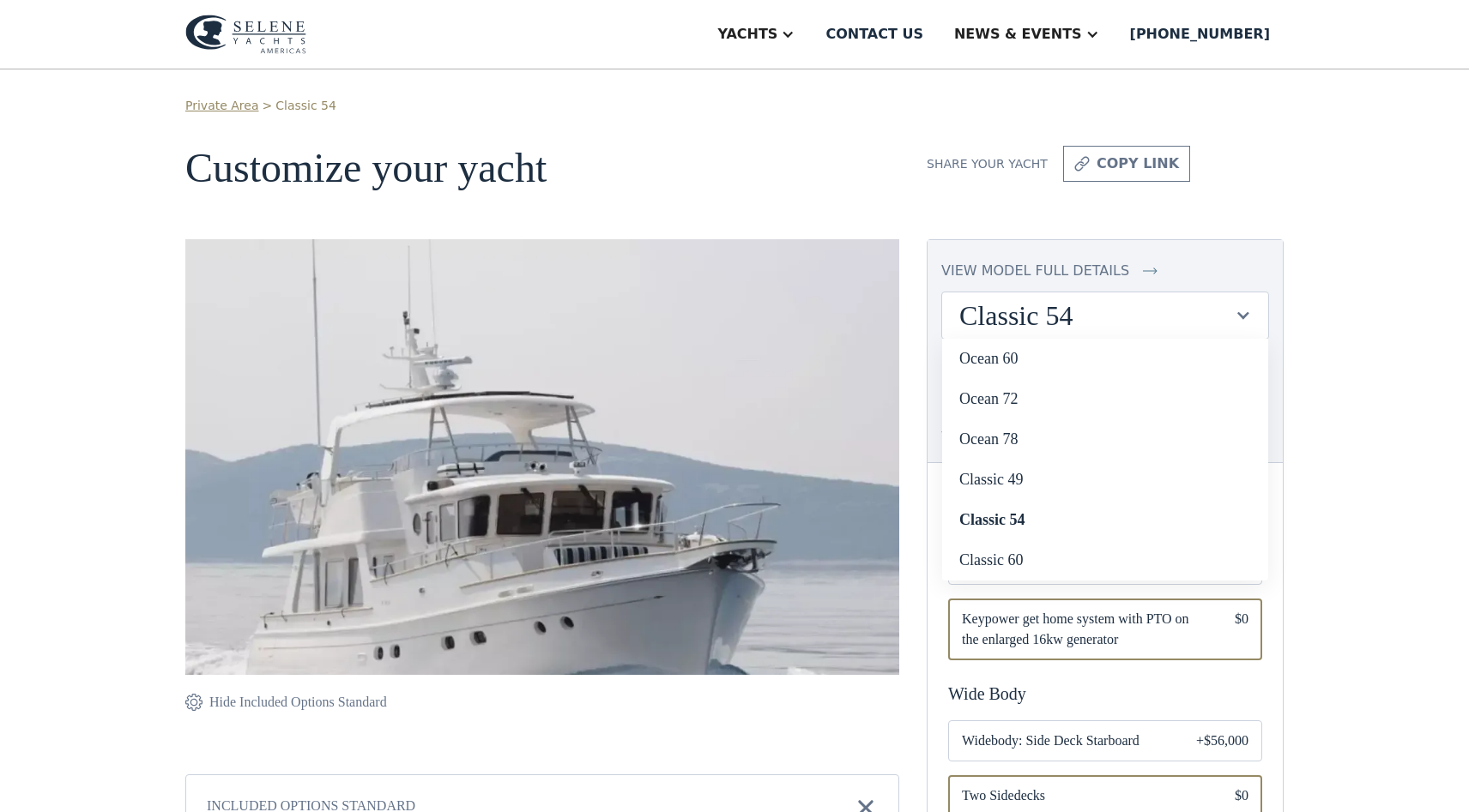
click at [1259, 312] on div "Classic 54" at bounding box center [1106, 315] width 326 height 46
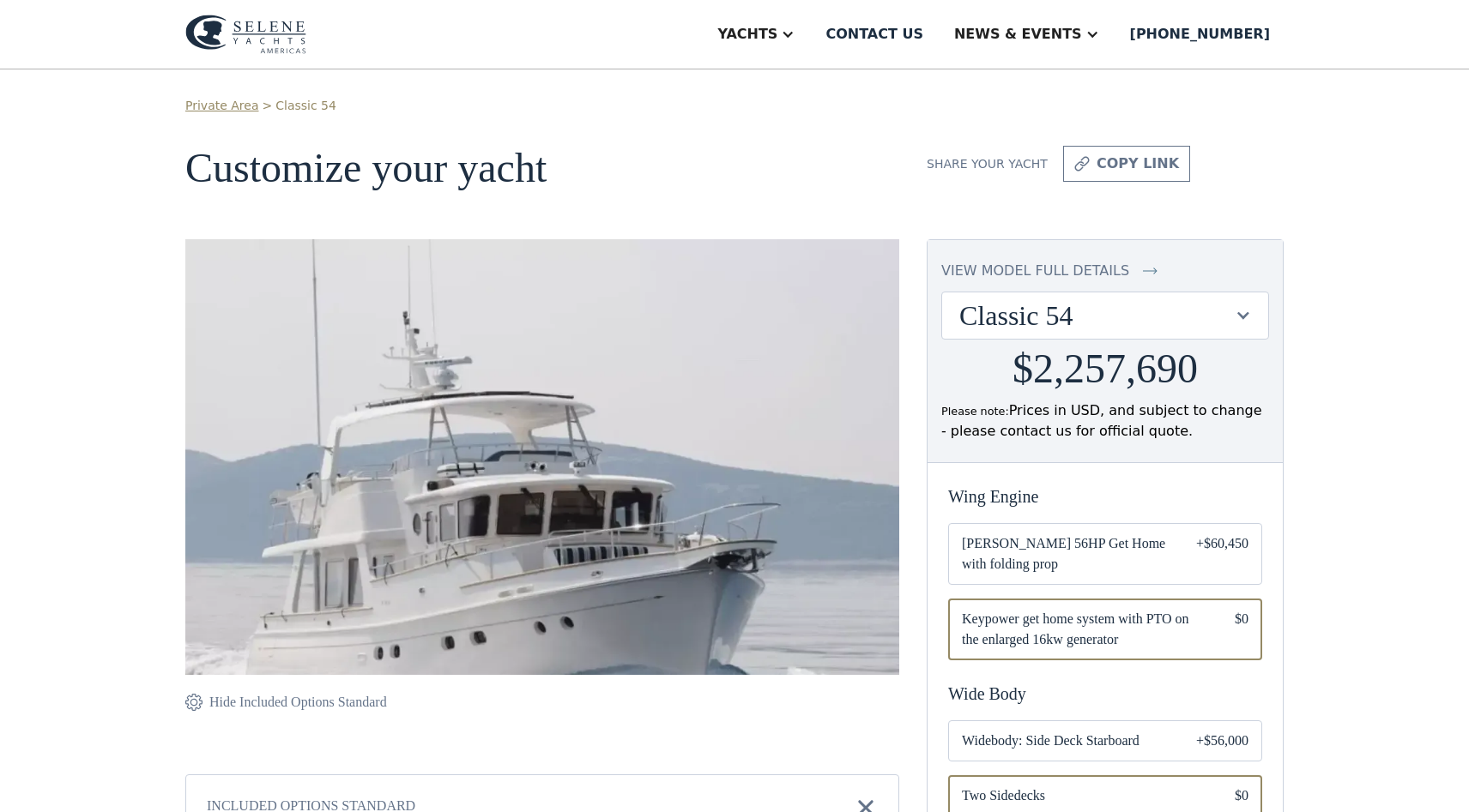
click at [1245, 317] on div at bounding box center [1243, 315] width 16 height 16
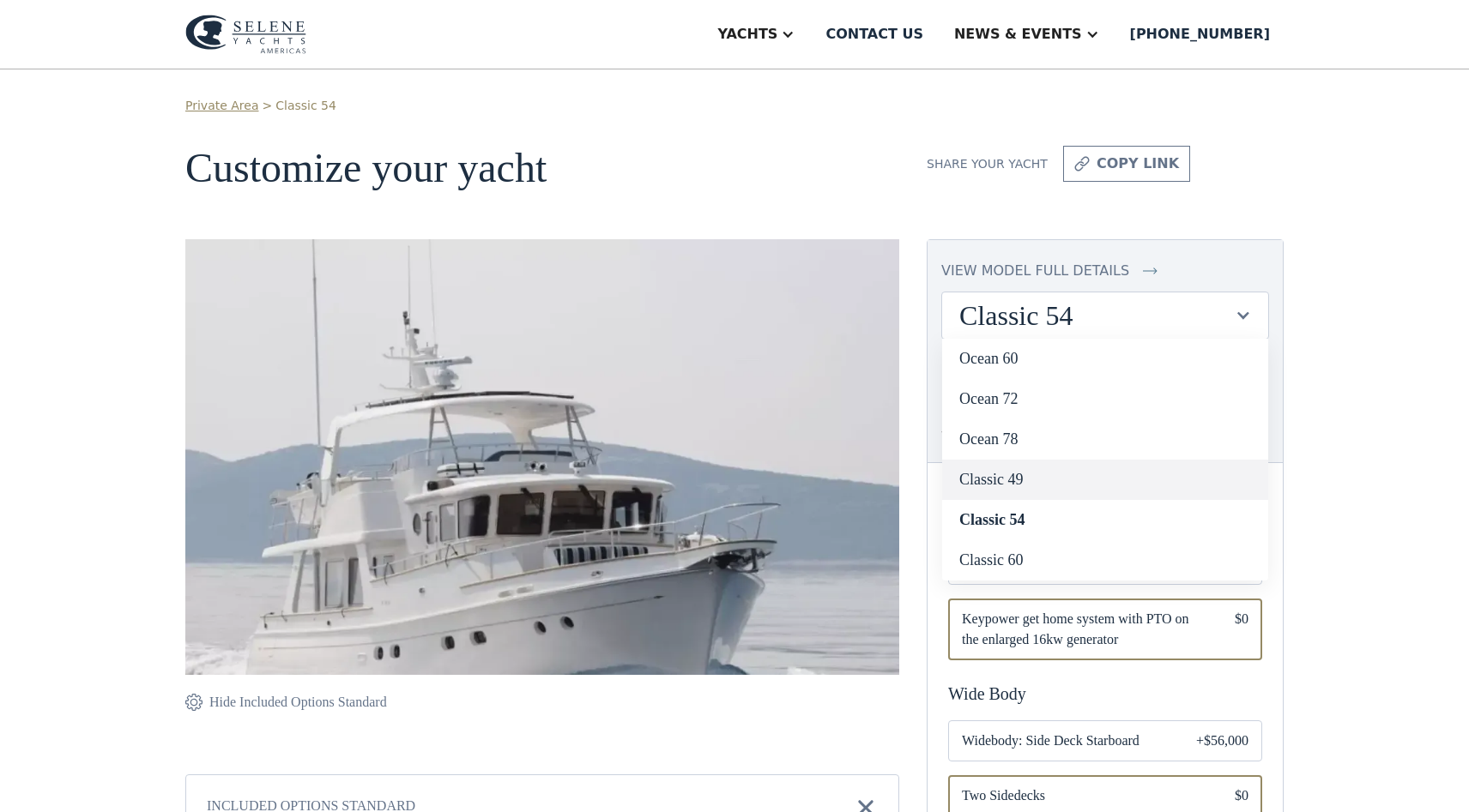
click at [1009, 483] on link "Classic 49" at bounding box center [1106, 479] width 326 height 40
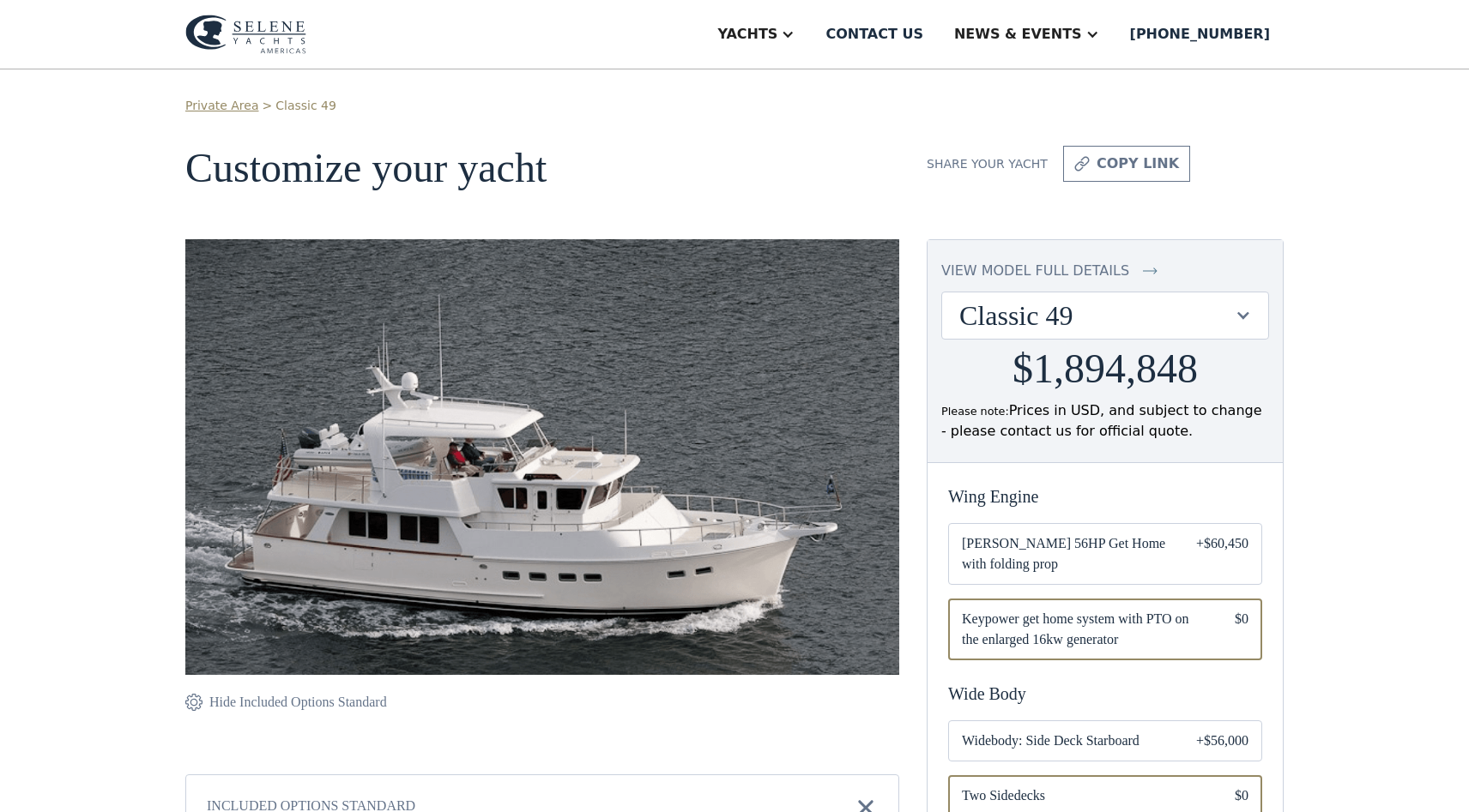
click at [257, 48] on img at bounding box center [246, 35] width 121 height 39
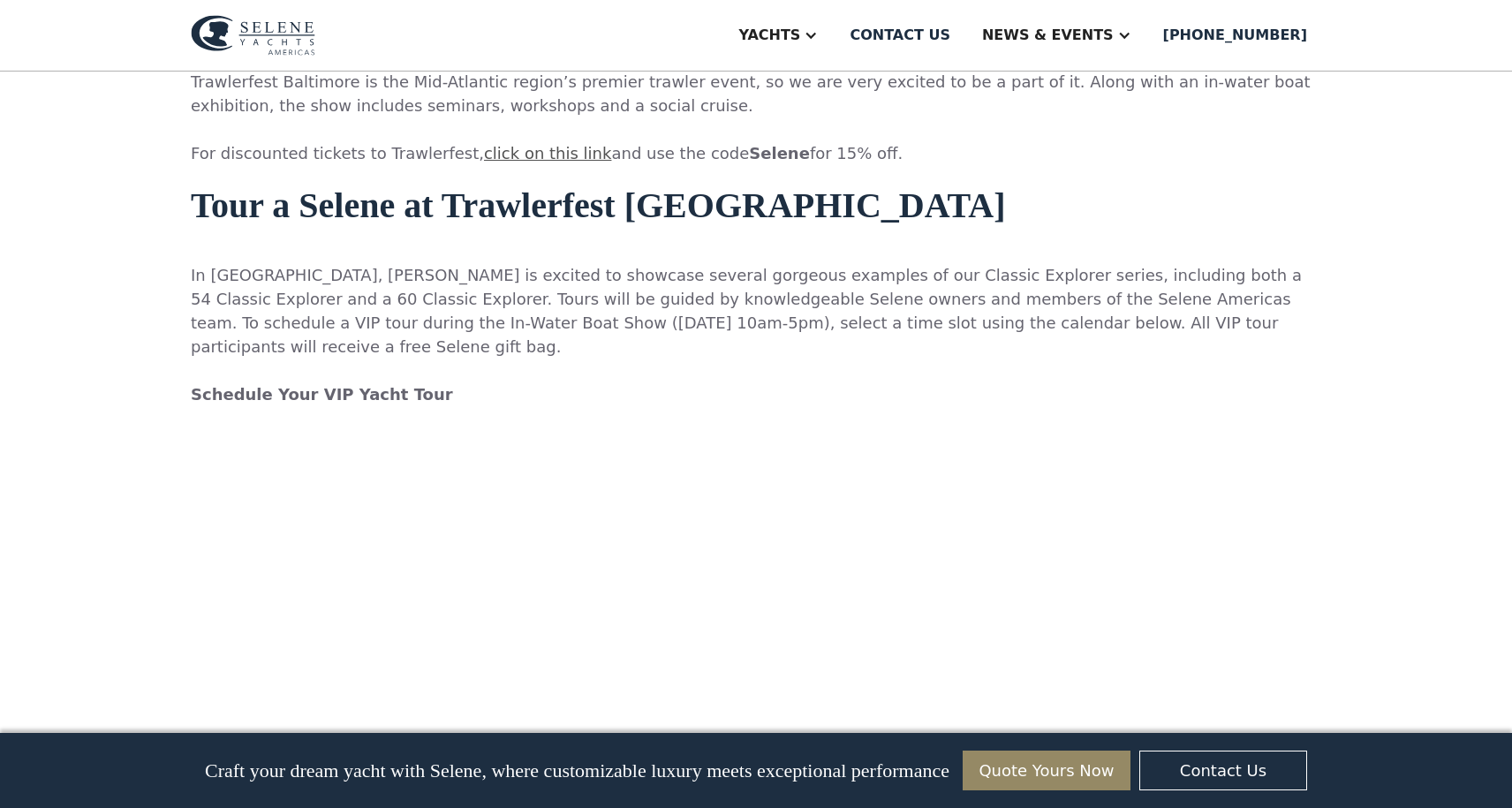
scroll to position [1362, 0]
click at [348, 383] on strong "Schedule Your VIP Yacht Tour" at bounding box center [322, 392] width 263 height 18
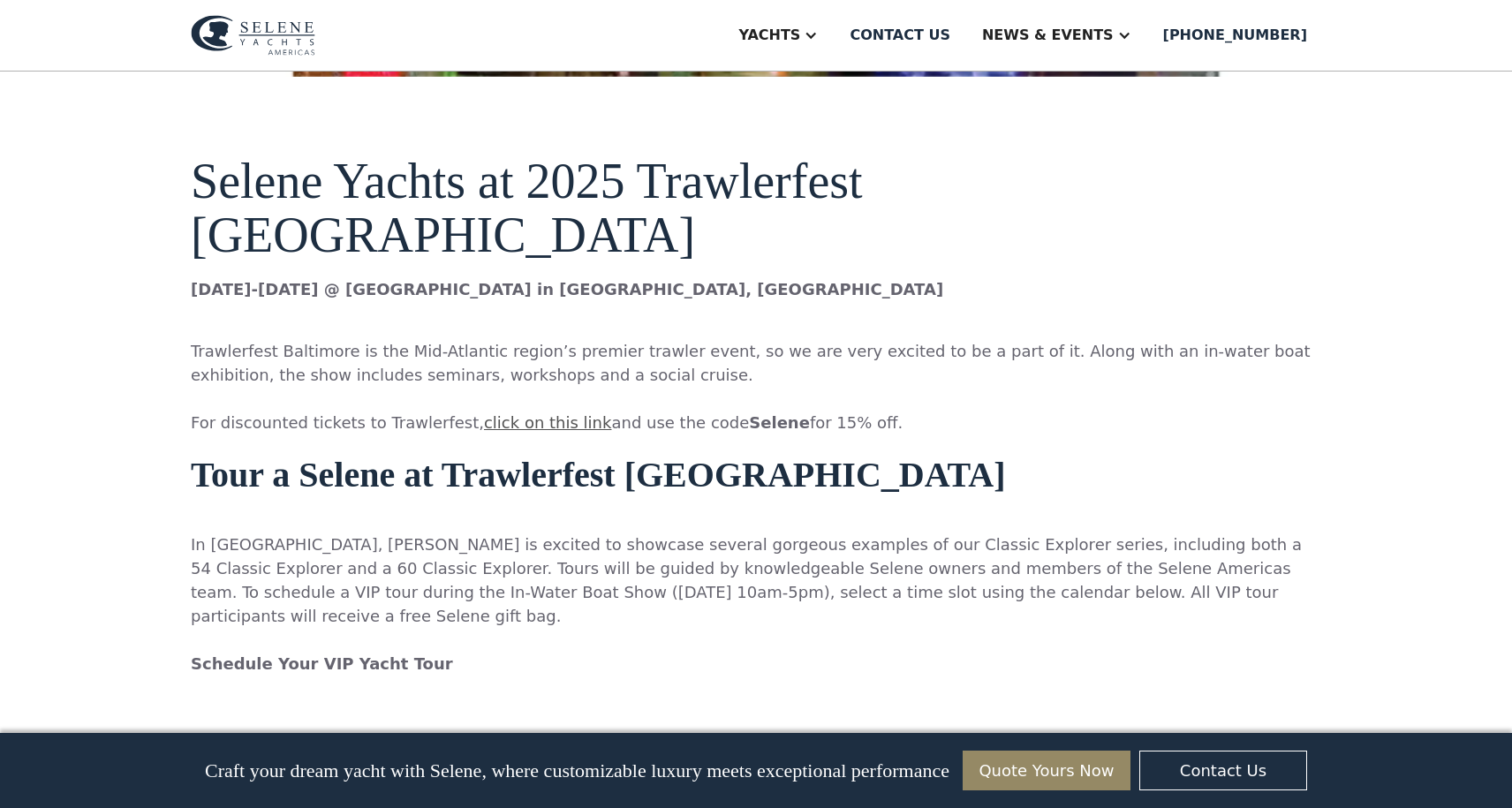
scroll to position [1134, 0]
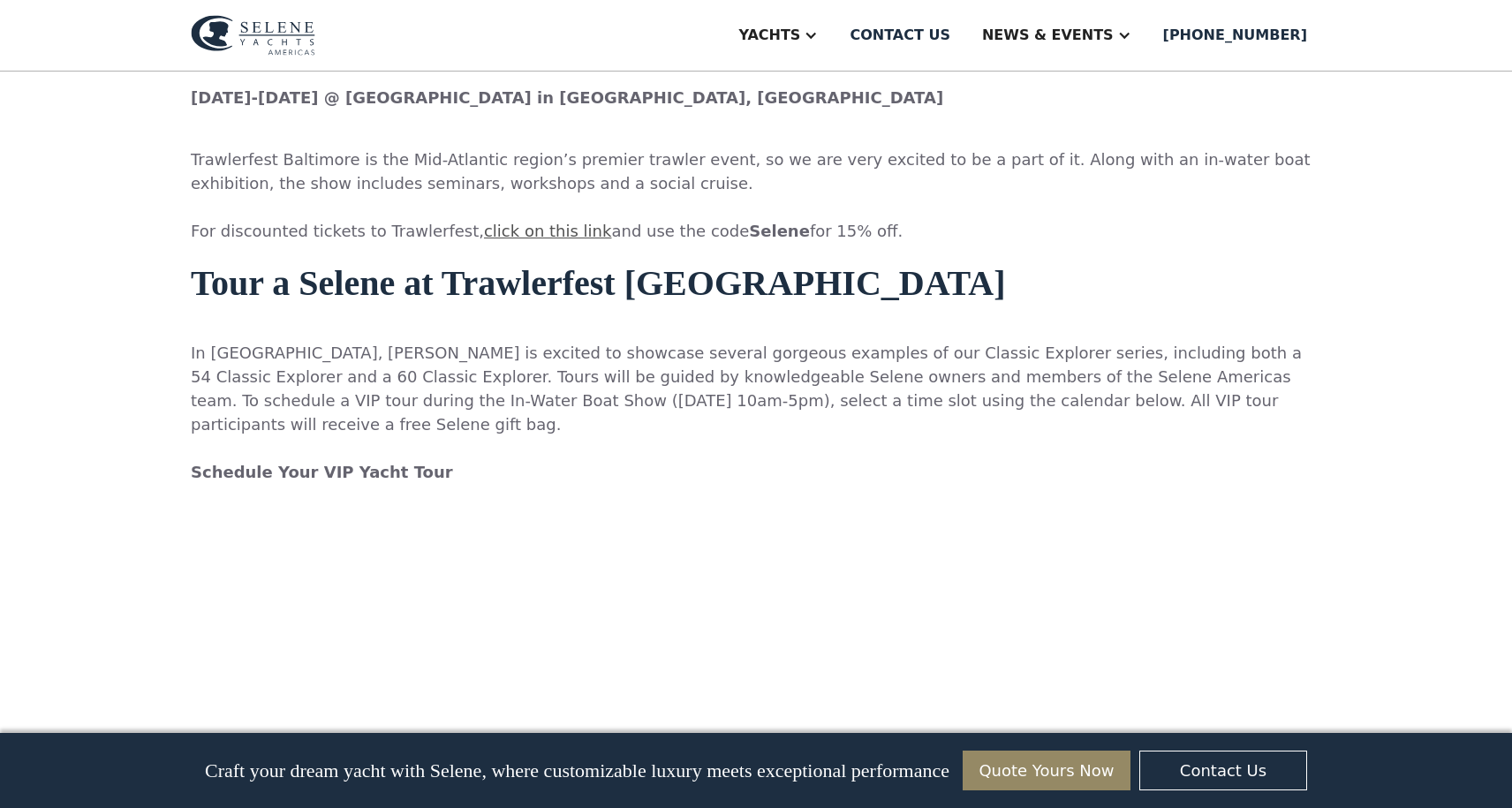
scroll to position [1262, 0]
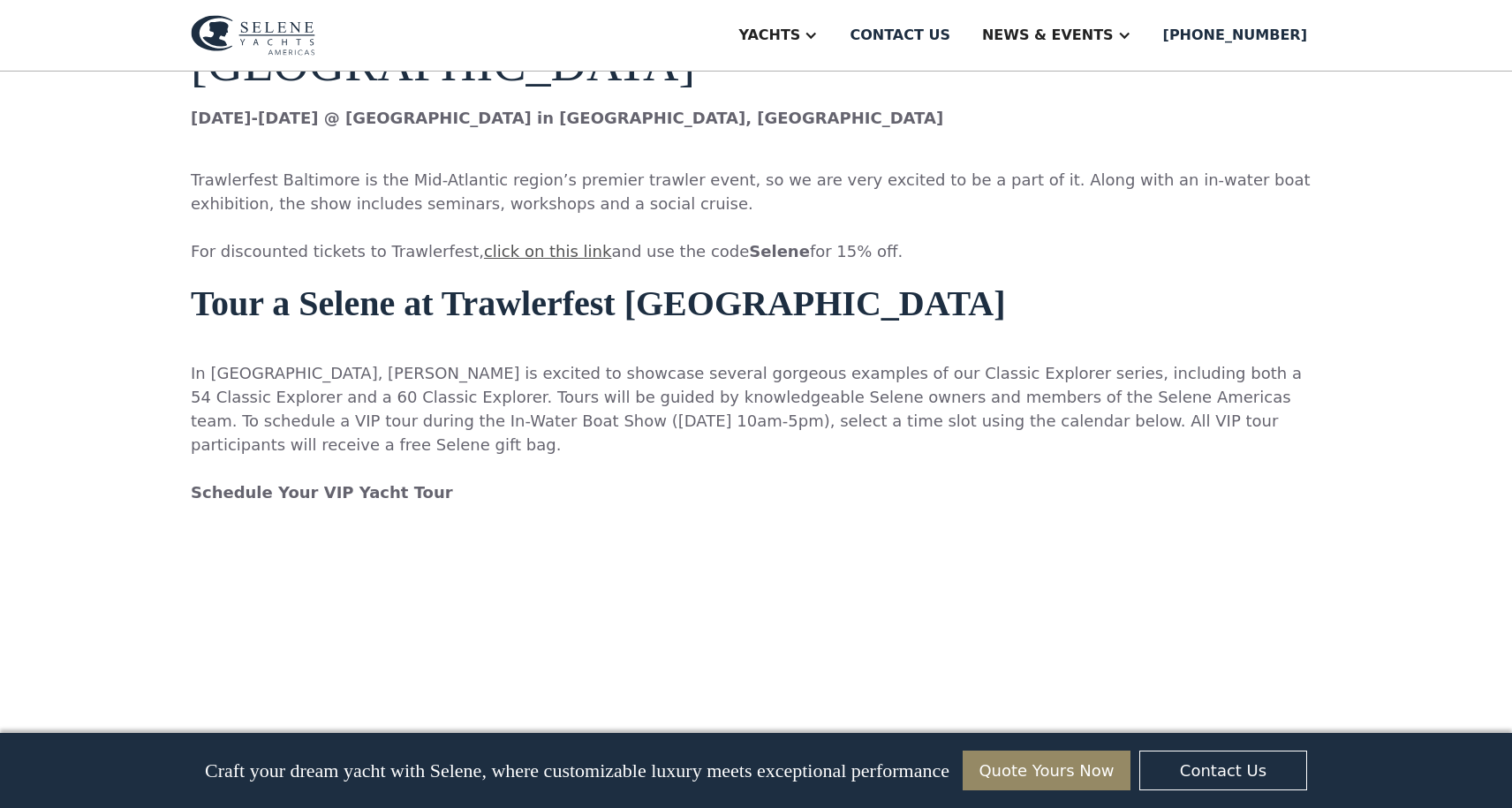
click at [331, 483] on strong "Schedule Your VIP Yacht Tour" at bounding box center [322, 491] width 263 height 18
click at [487, 242] on link "click on this link" at bounding box center [547, 251] width 127 height 18
